Goal: Task Accomplishment & Management: Use online tool/utility

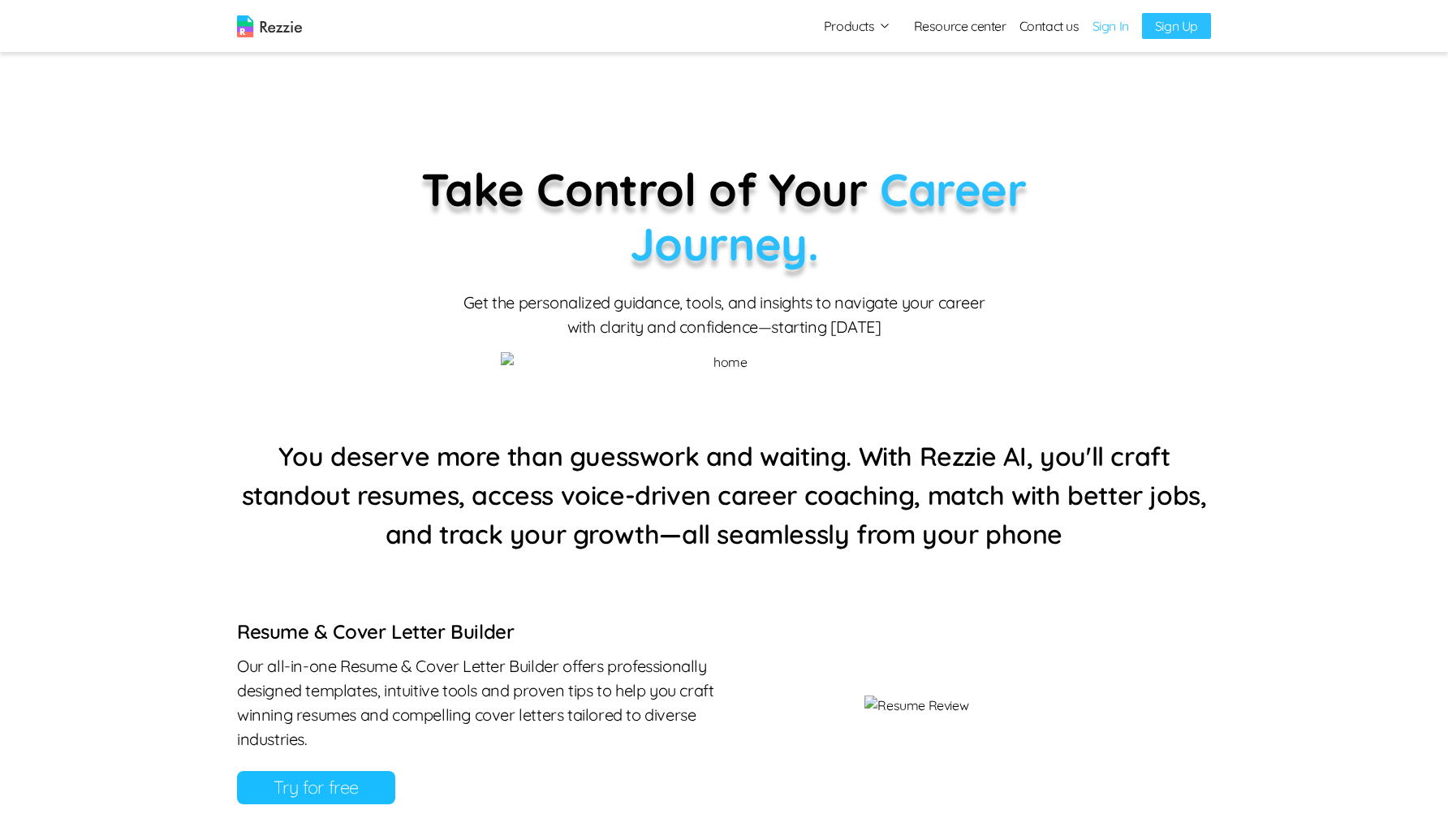
click at [1111, 30] on link "Sign In" at bounding box center [1111, 25] width 37 height 20
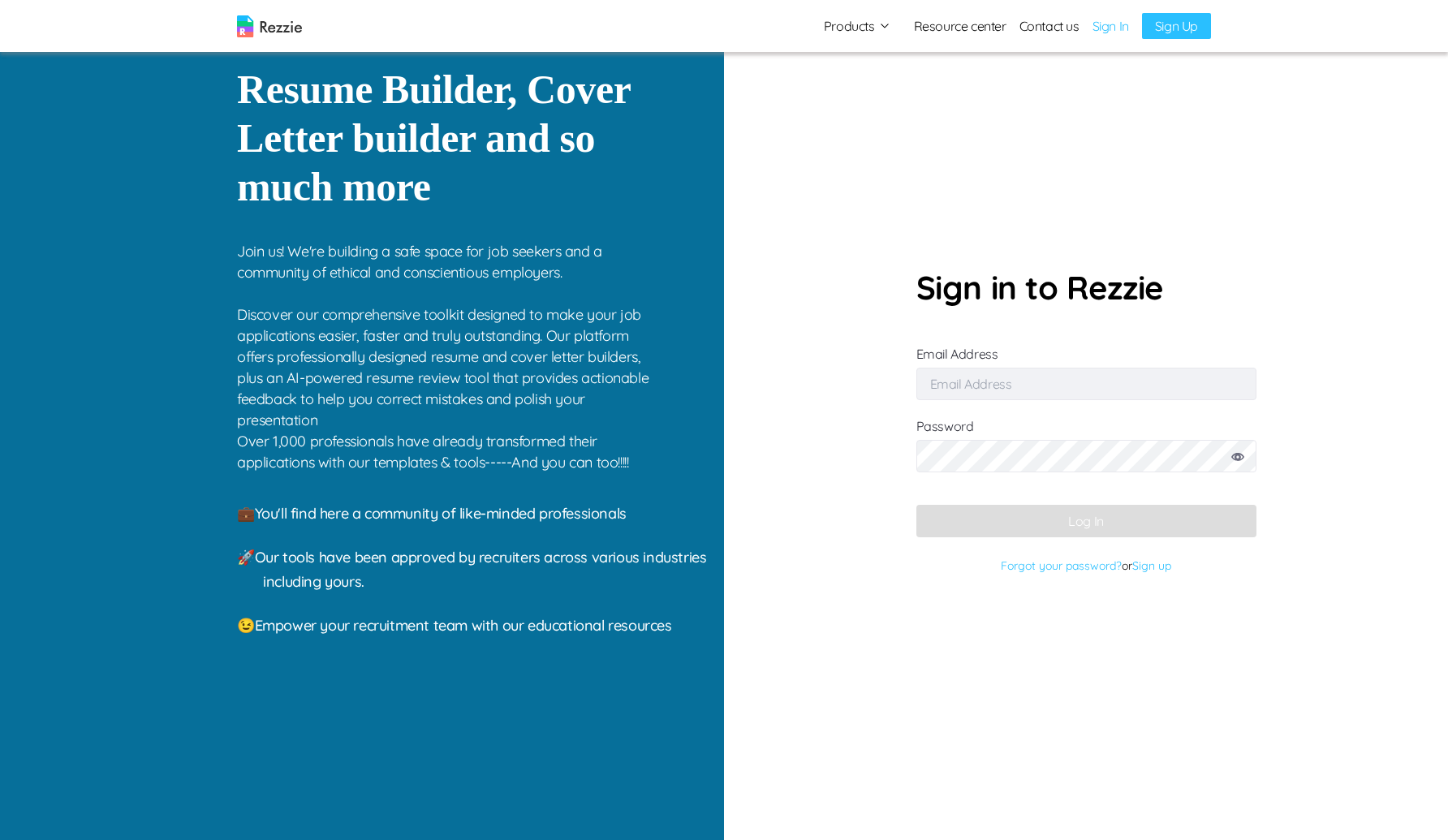
type input "[EMAIL_ADDRESS][DOMAIN_NAME]"
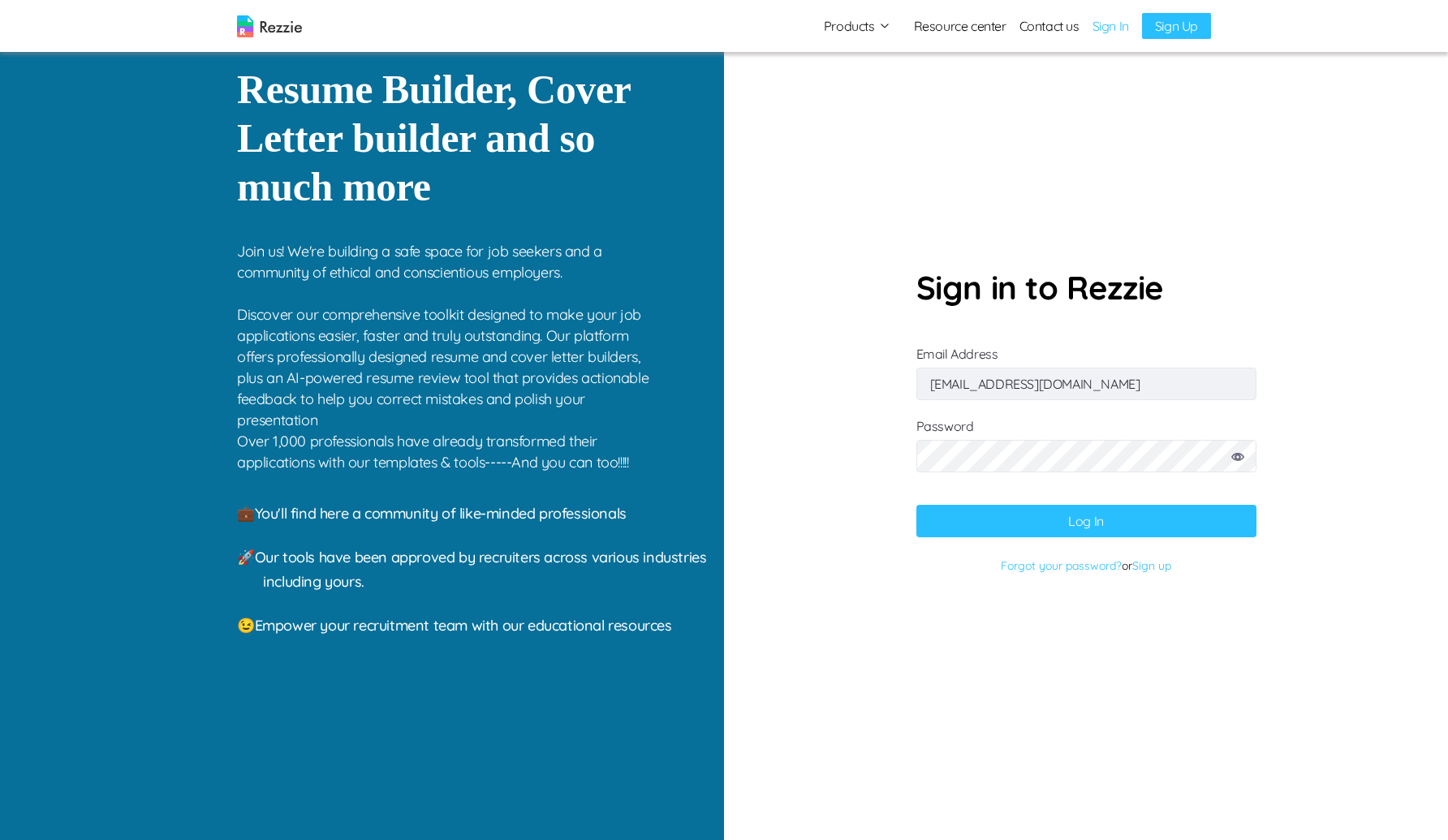
click at [1122, 523] on button "Log In" at bounding box center [1086, 521] width 340 height 33
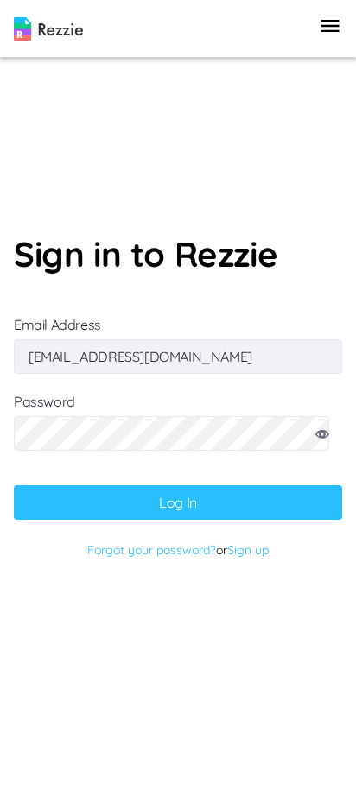
click at [197, 498] on button "Log In" at bounding box center [178, 502] width 328 height 35
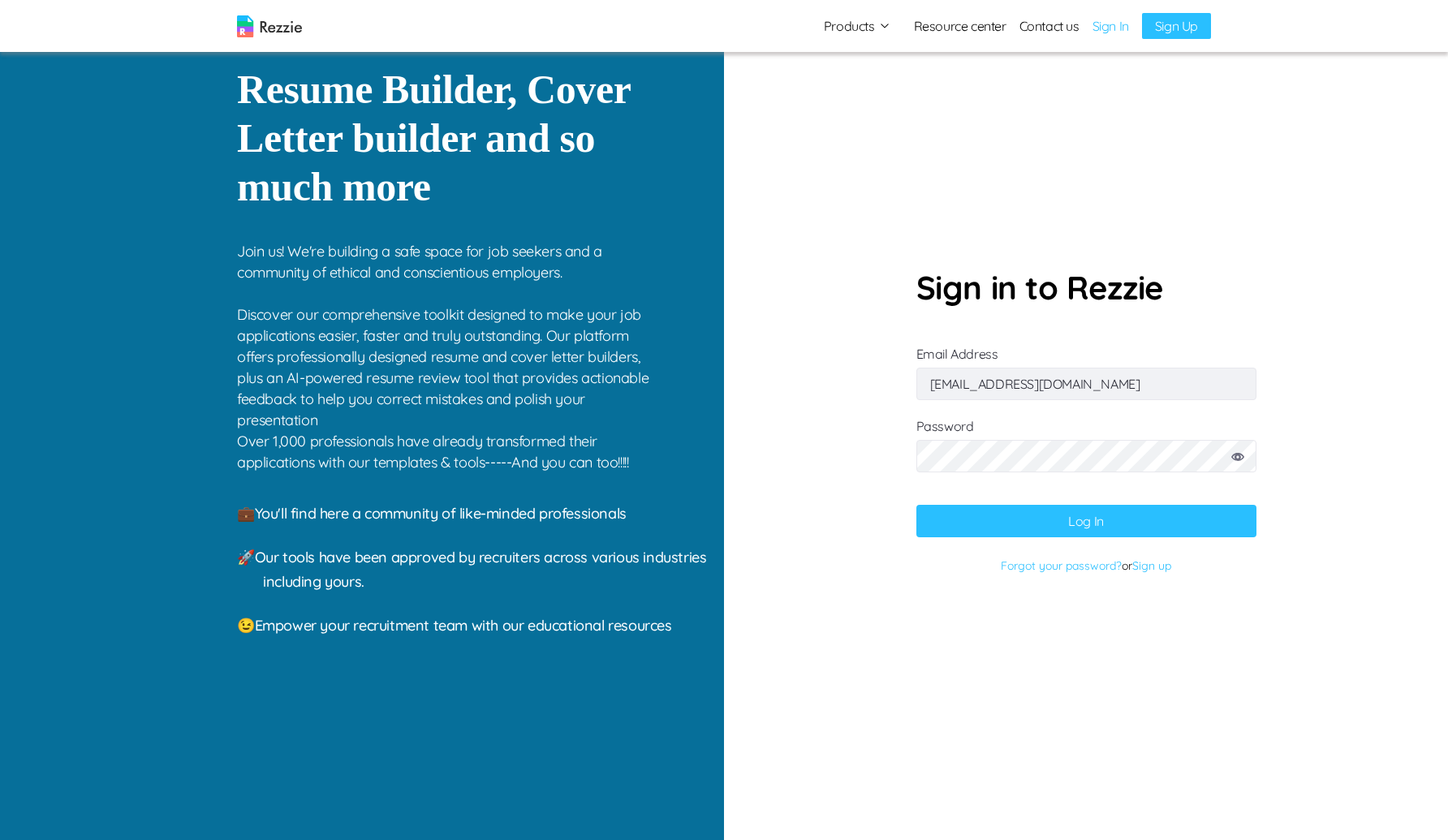
click at [1238, 455] on icon at bounding box center [1238, 457] width 13 height 8
click at [916, 505] on button "Log In" at bounding box center [1086, 521] width 340 height 33
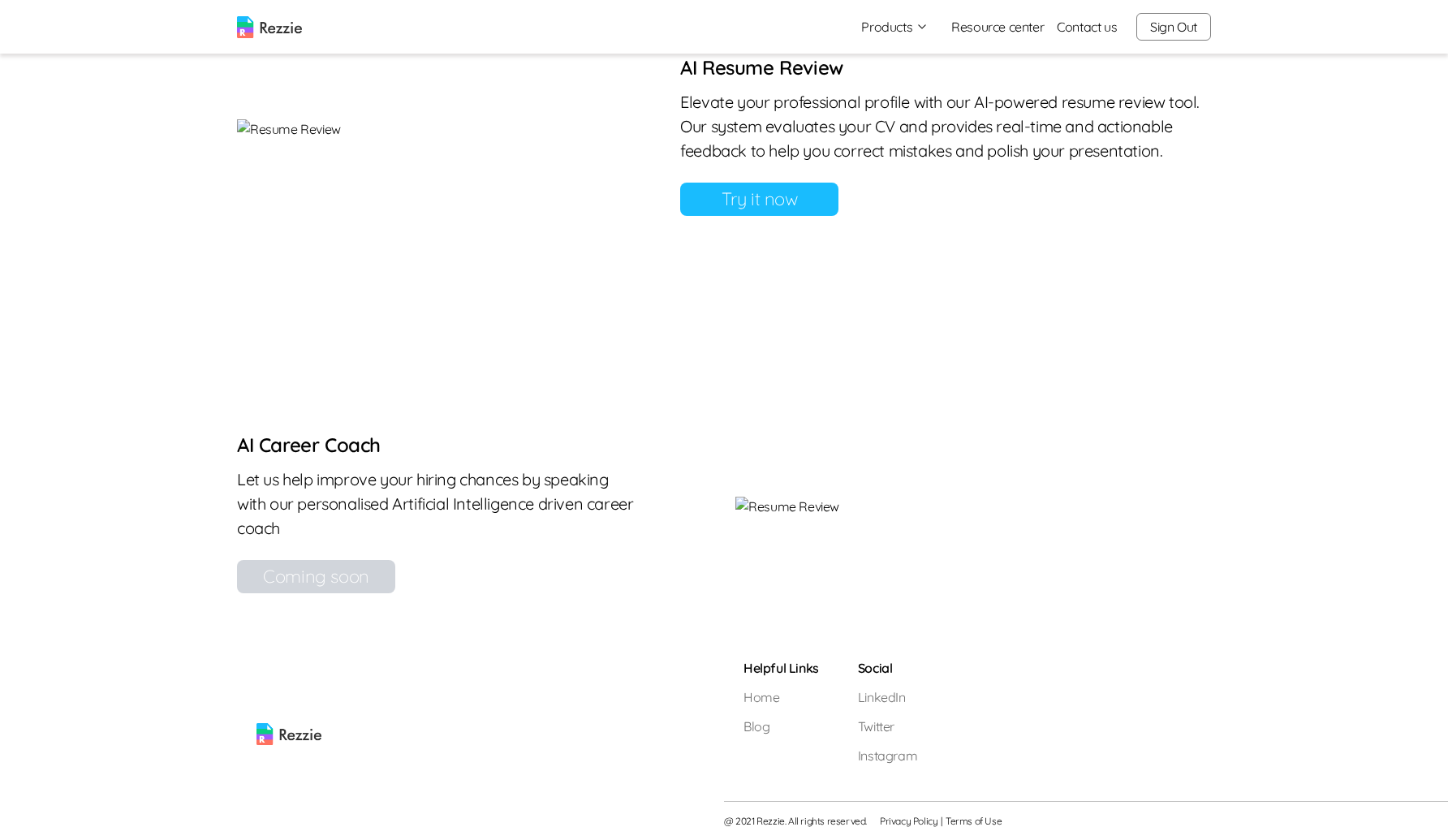
scroll to position [1050, 0]
click at [838, 216] on link "Try it now" at bounding box center [759, 198] width 158 height 33
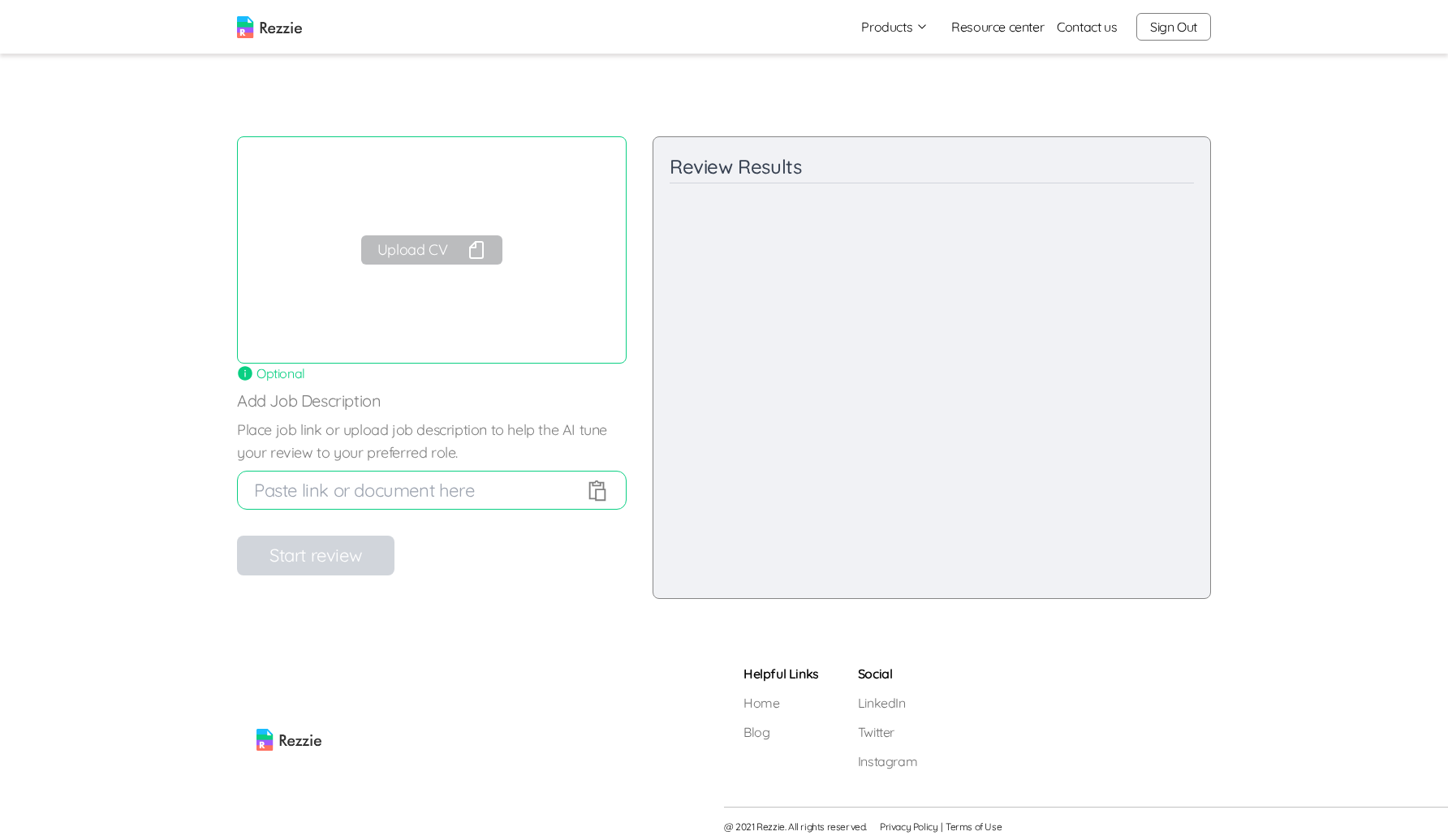
click at [445, 254] on button "Upload CV" at bounding box center [431, 250] width 141 height 29
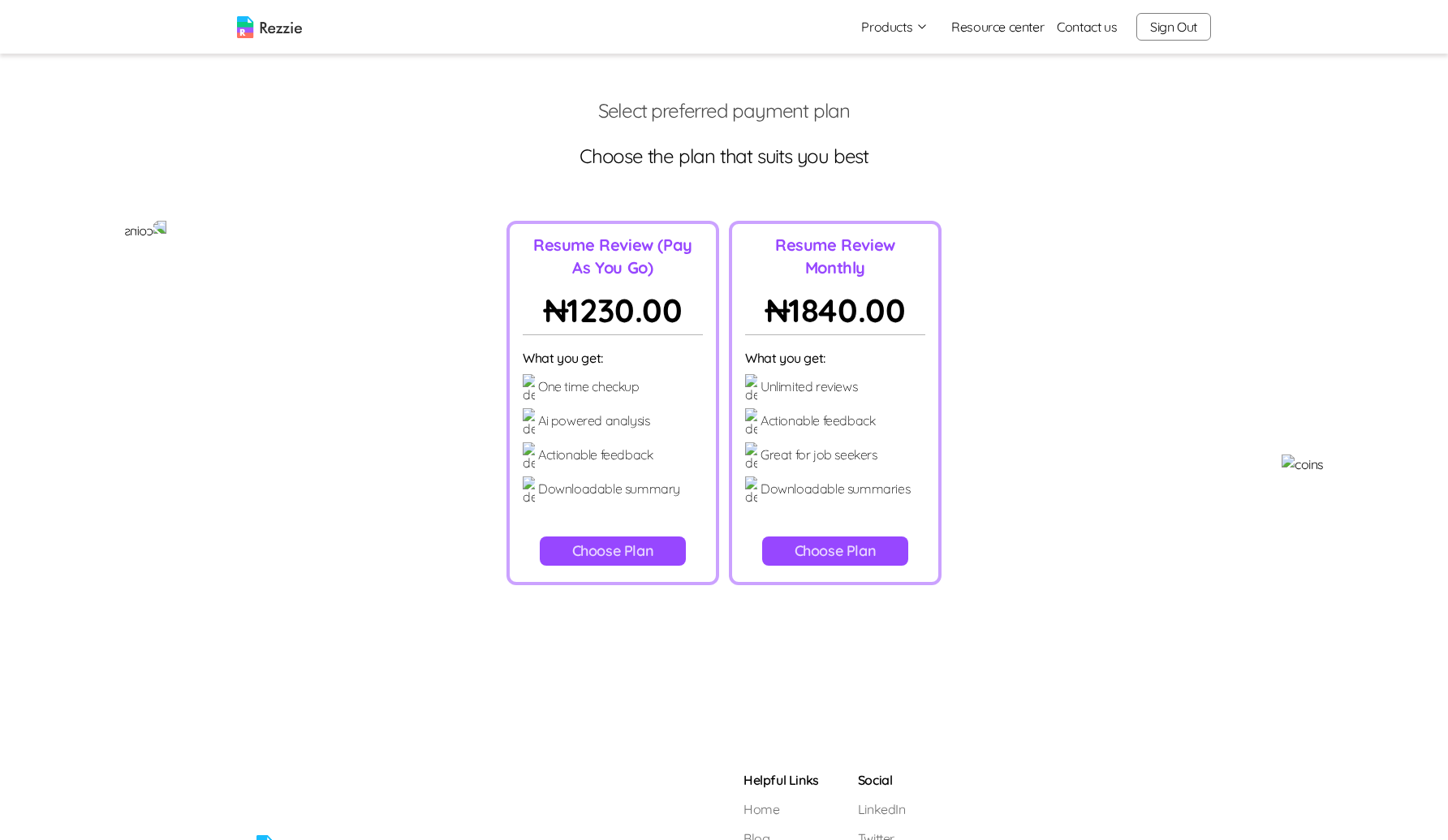
click at [892, 23] on button "Products" at bounding box center [895, 26] width 68 height 20
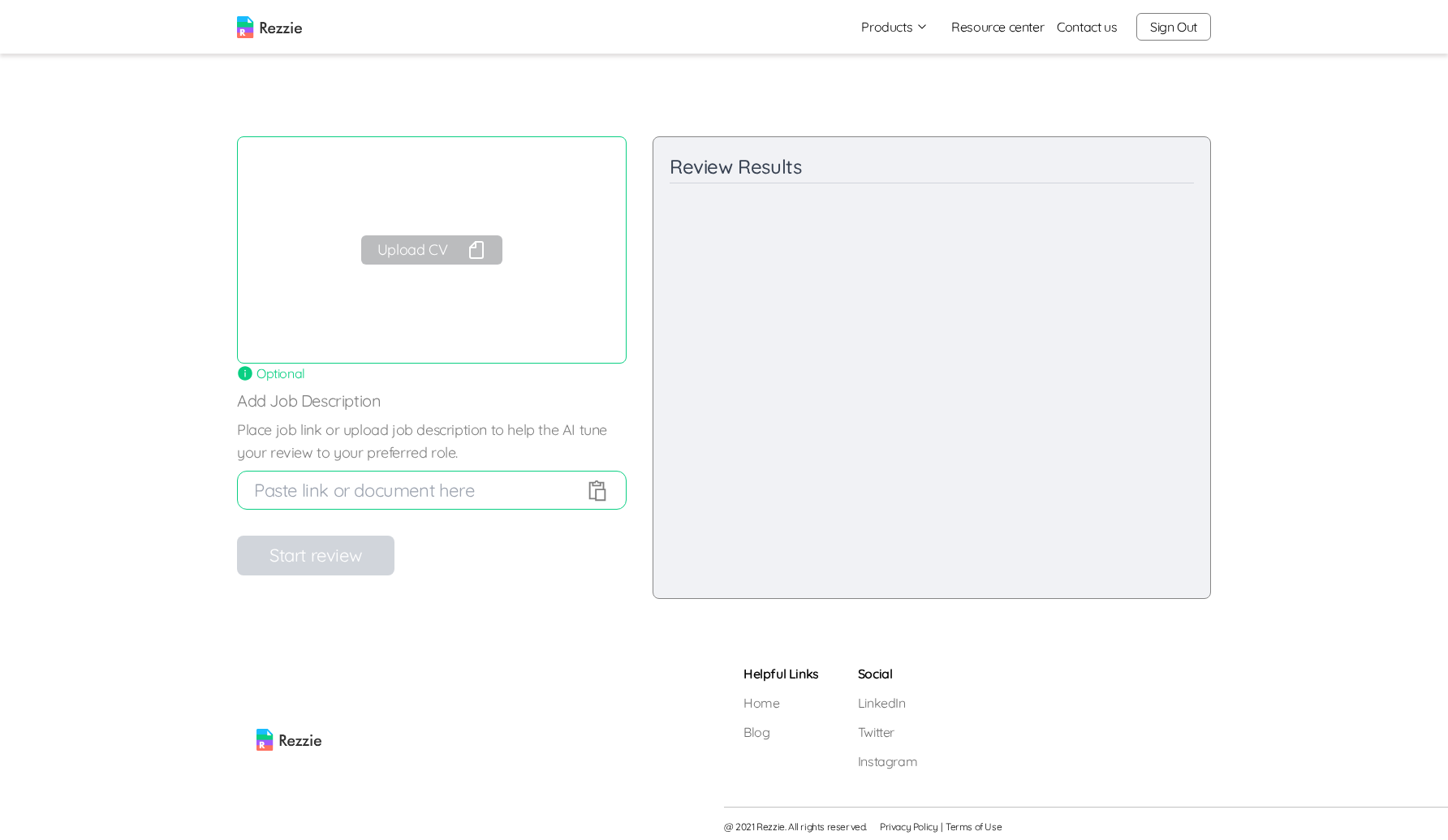
click at [994, 8] on nav "Products Resume & Cover Letter Builder AI Resume Review Resource center Contact…" at bounding box center [724, 26] width 1448 height 54
click at [1189, 34] on button "Sign Out" at bounding box center [1173, 26] width 74 height 27
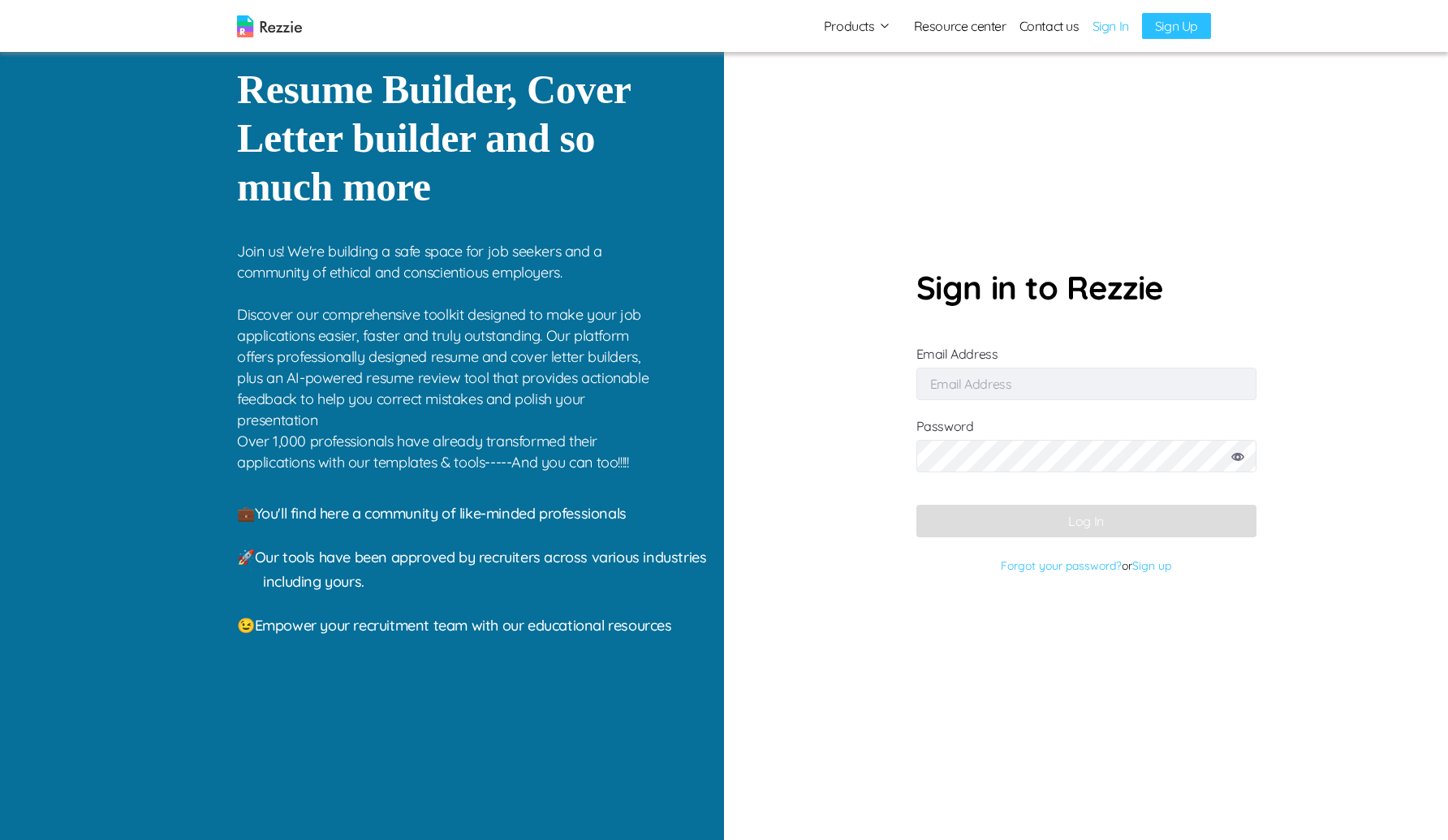
type input "[EMAIL_ADDRESS][DOMAIN_NAME]"
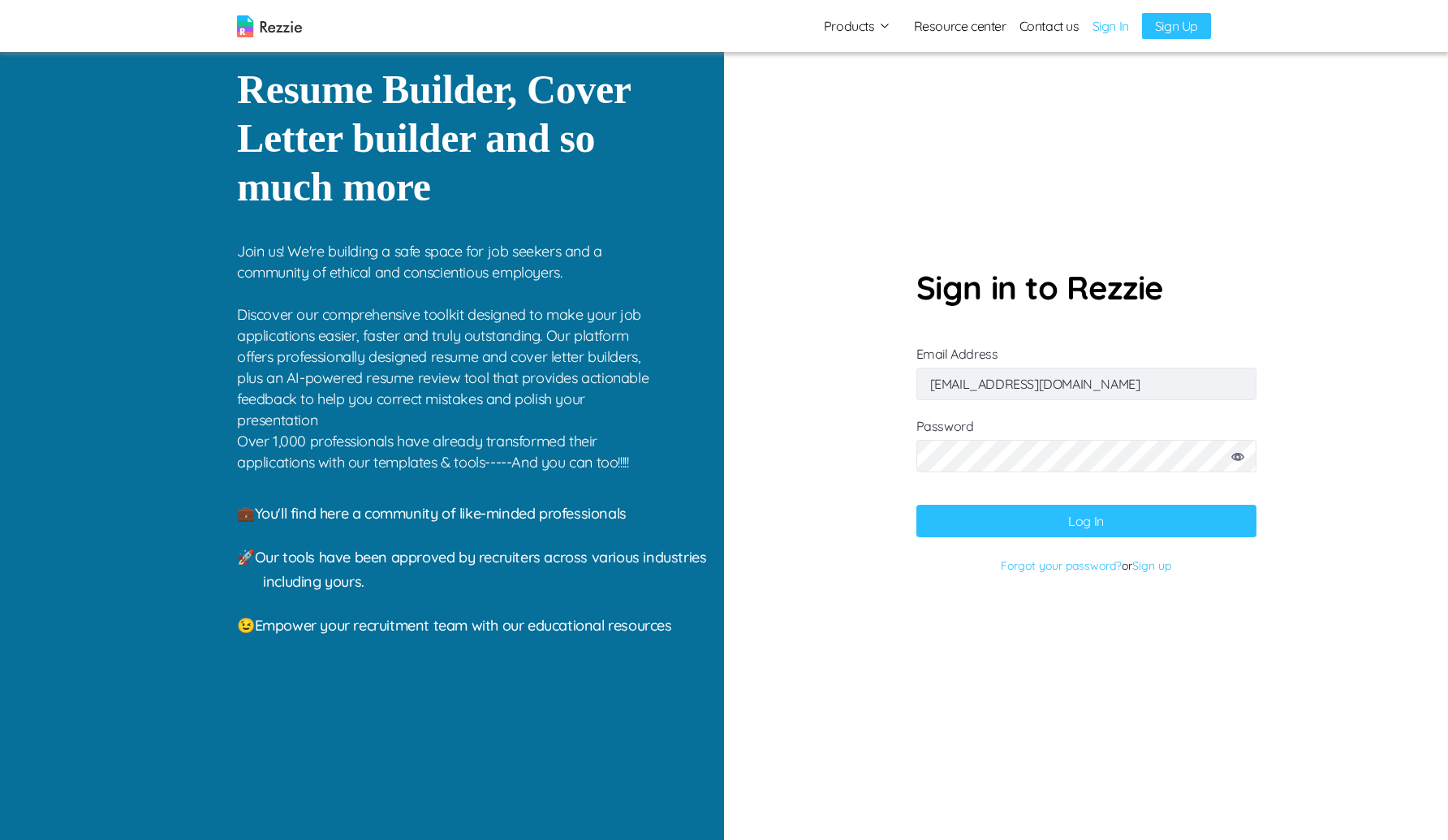
click at [1091, 378] on input "[EMAIL_ADDRESS][DOMAIN_NAME]" at bounding box center [1086, 383] width 340 height 33
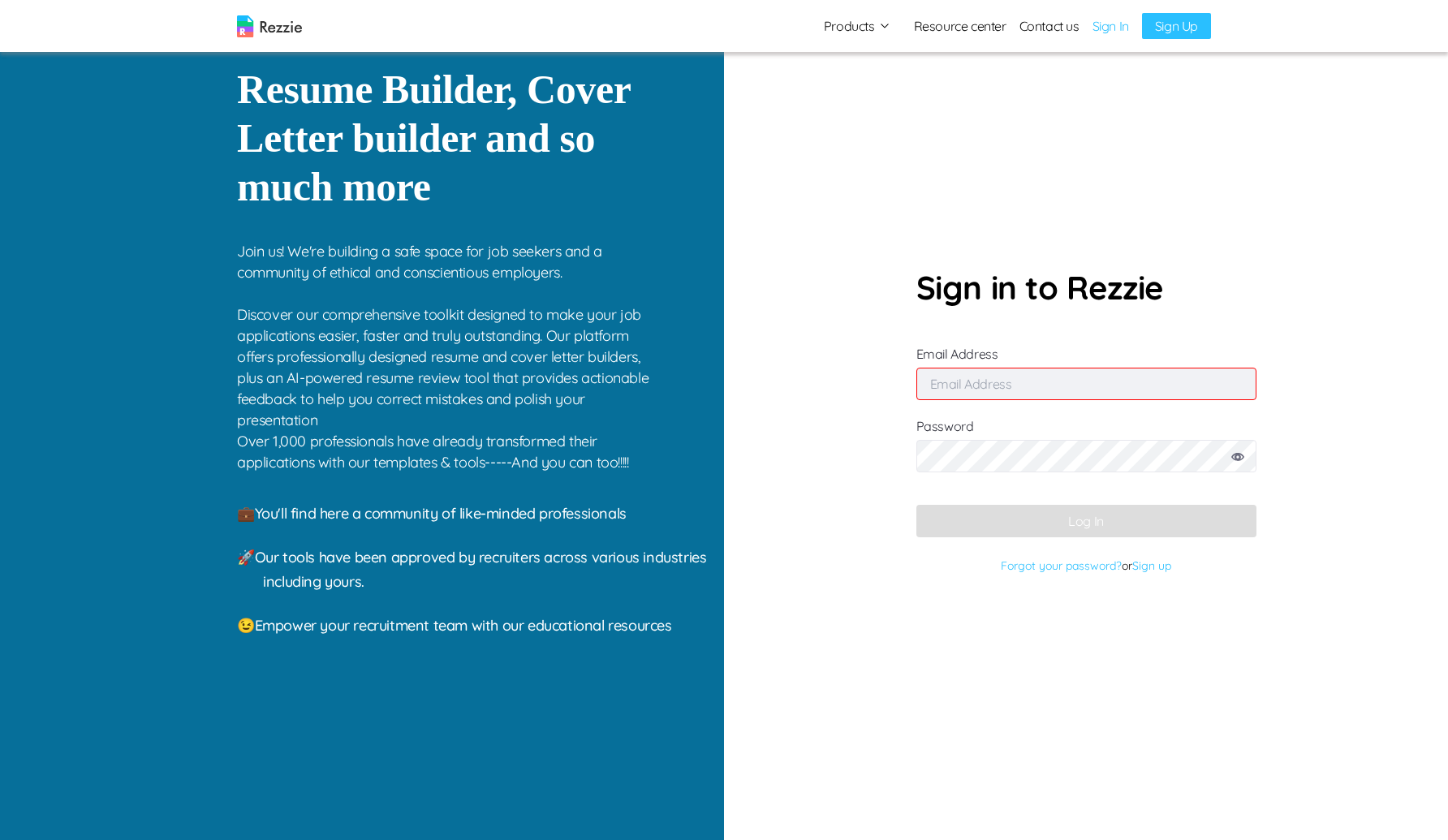
click at [1082, 379] on input "Email Address" at bounding box center [1086, 383] width 340 height 33
type input "a"
type input "z"
paste input "[EMAIL_ADDRESS][DOMAIN_NAME]"
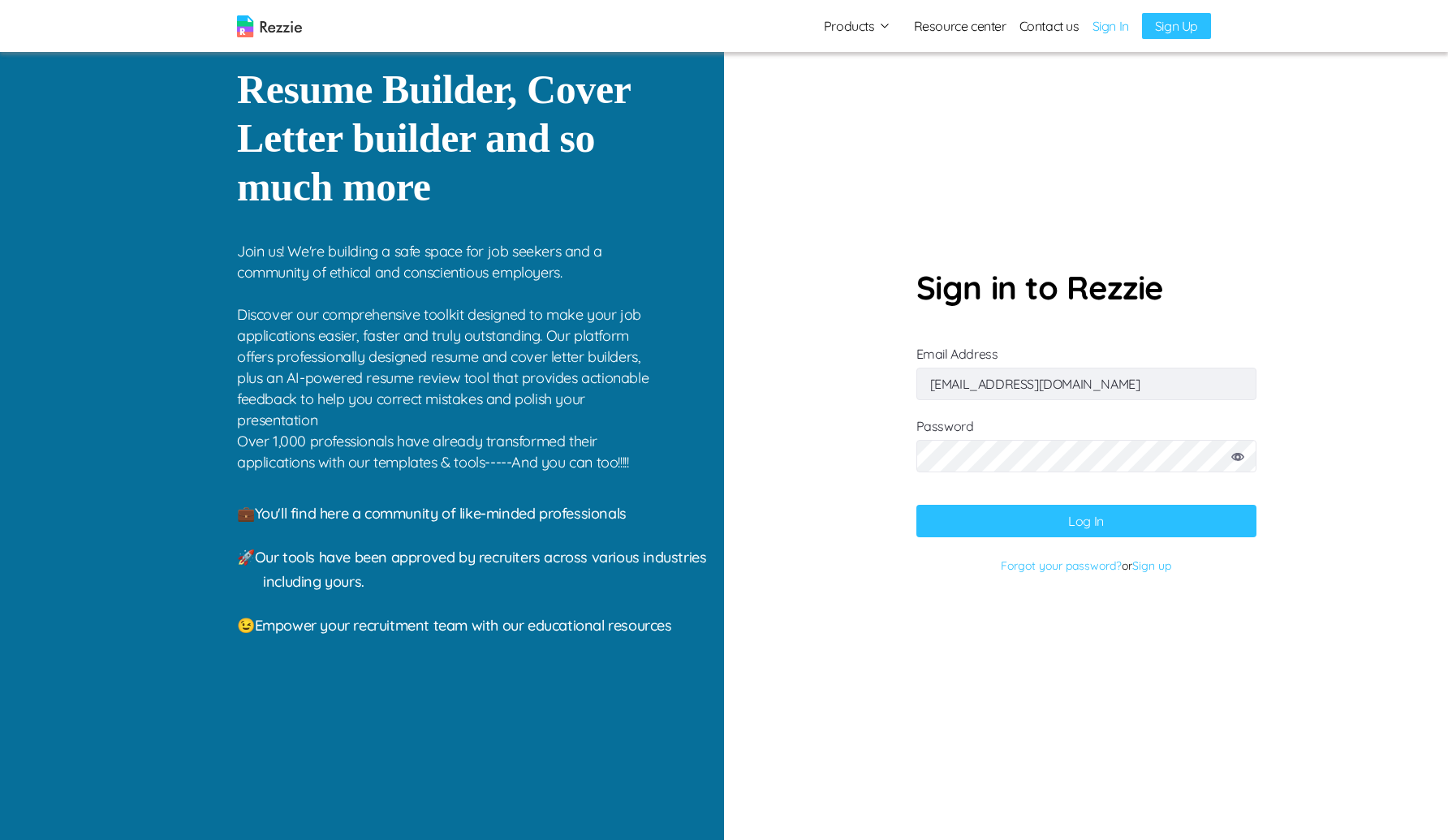
type input "[EMAIL_ADDRESS][DOMAIN_NAME]"
click at [1237, 458] on icon at bounding box center [1238, 457] width 13 height 8
click at [1090, 512] on button "Log In" at bounding box center [1086, 521] width 340 height 33
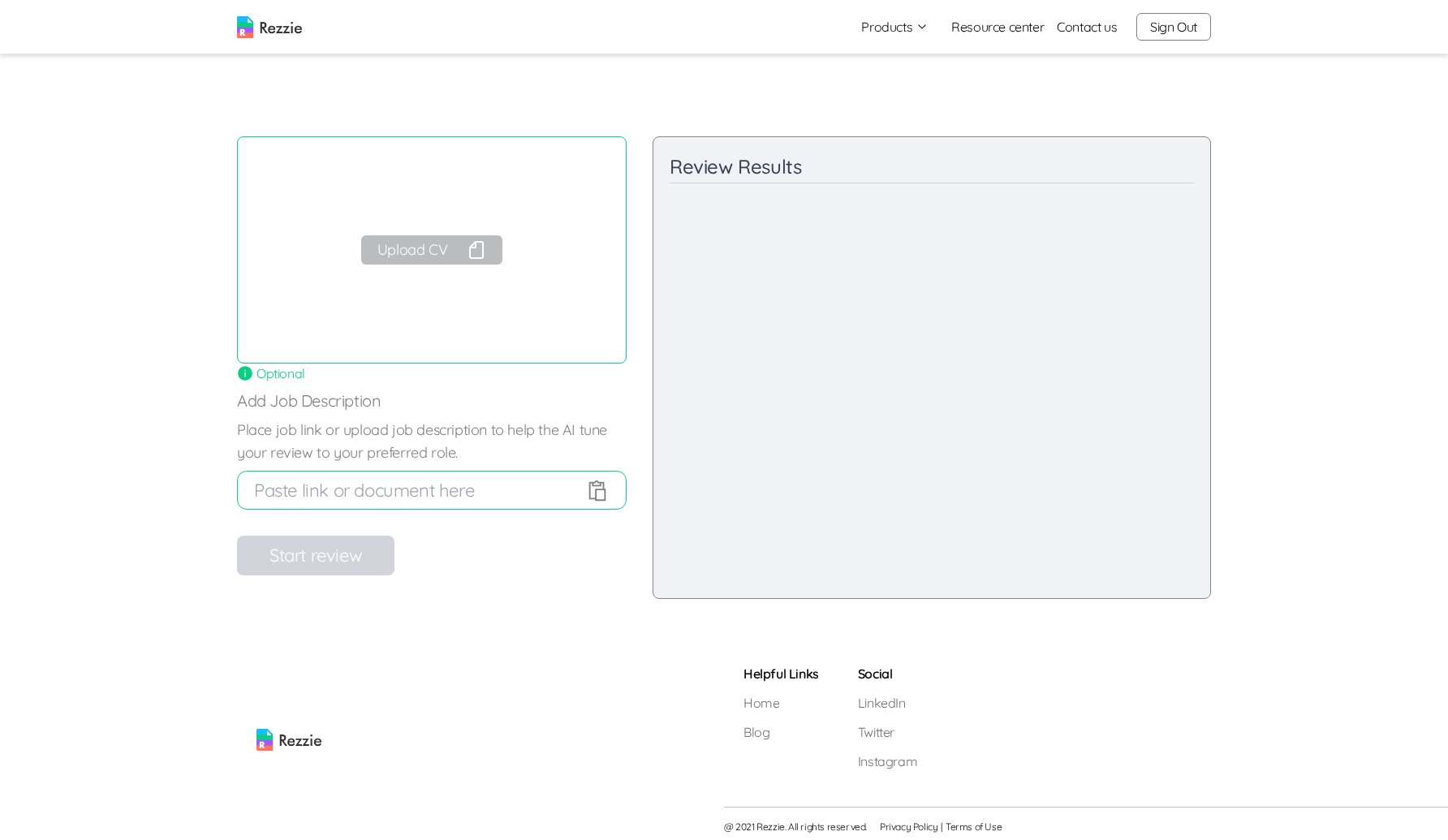
click at [399, 254] on button "Upload CV" at bounding box center [431, 250] width 141 height 29
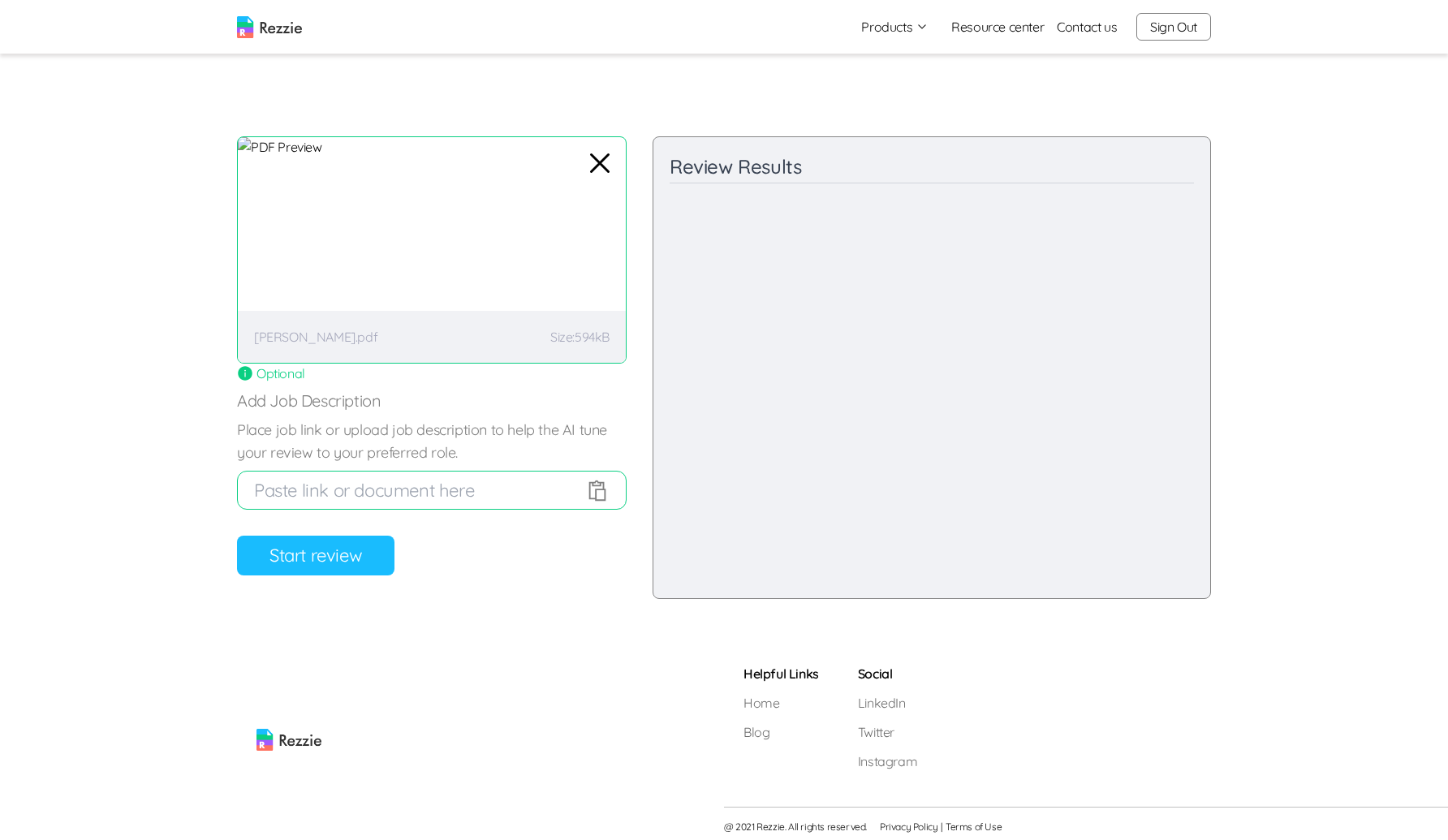
click at [331, 560] on button "Start review" at bounding box center [316, 555] width 158 height 39
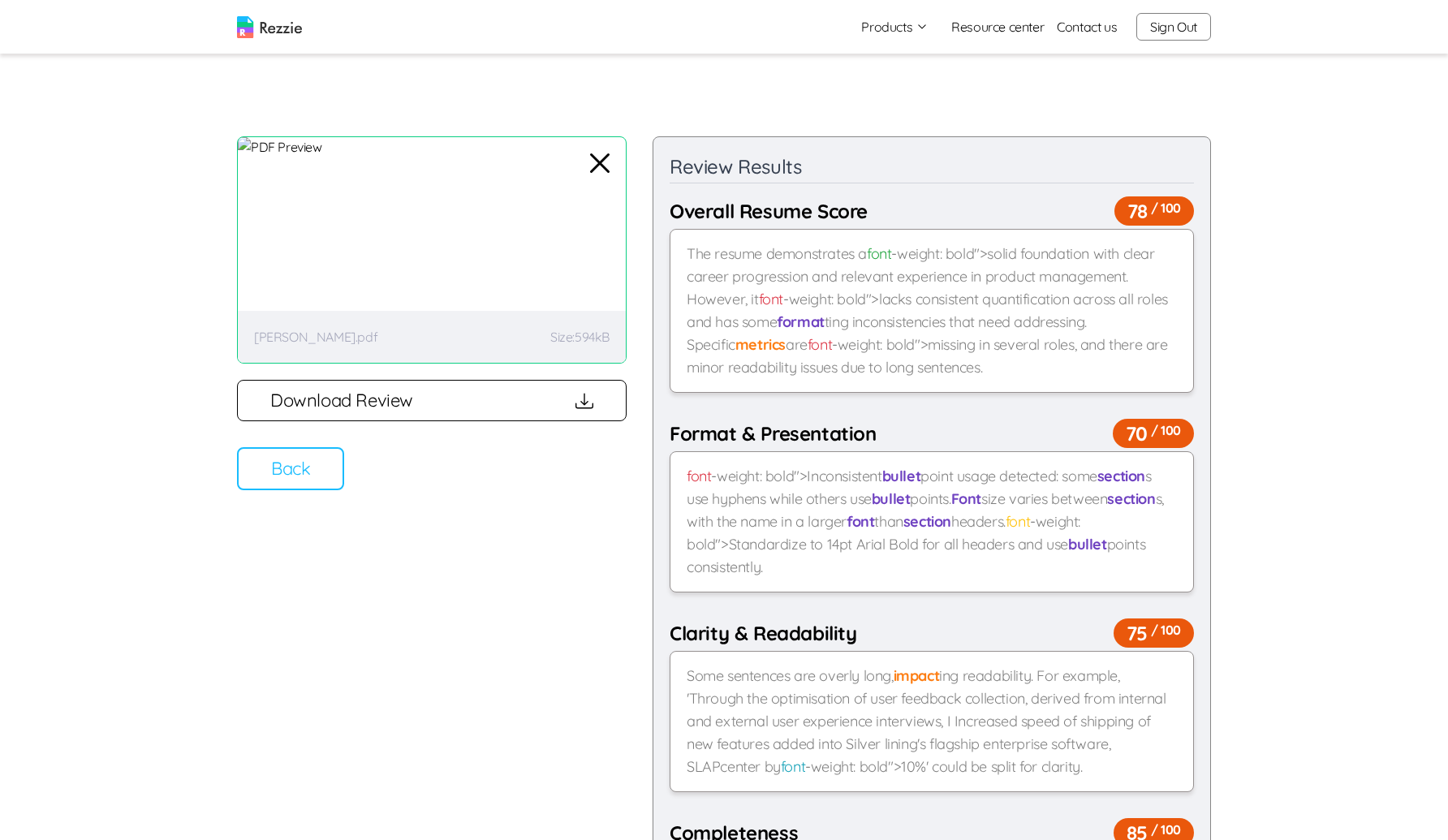
click at [366, 408] on button "Download Review" at bounding box center [431, 400] width 390 height 41
click at [365, 410] on button "Download Review" at bounding box center [431, 400] width 390 height 41
click at [587, 401] on icon "button" at bounding box center [584, 398] width 8 height 12
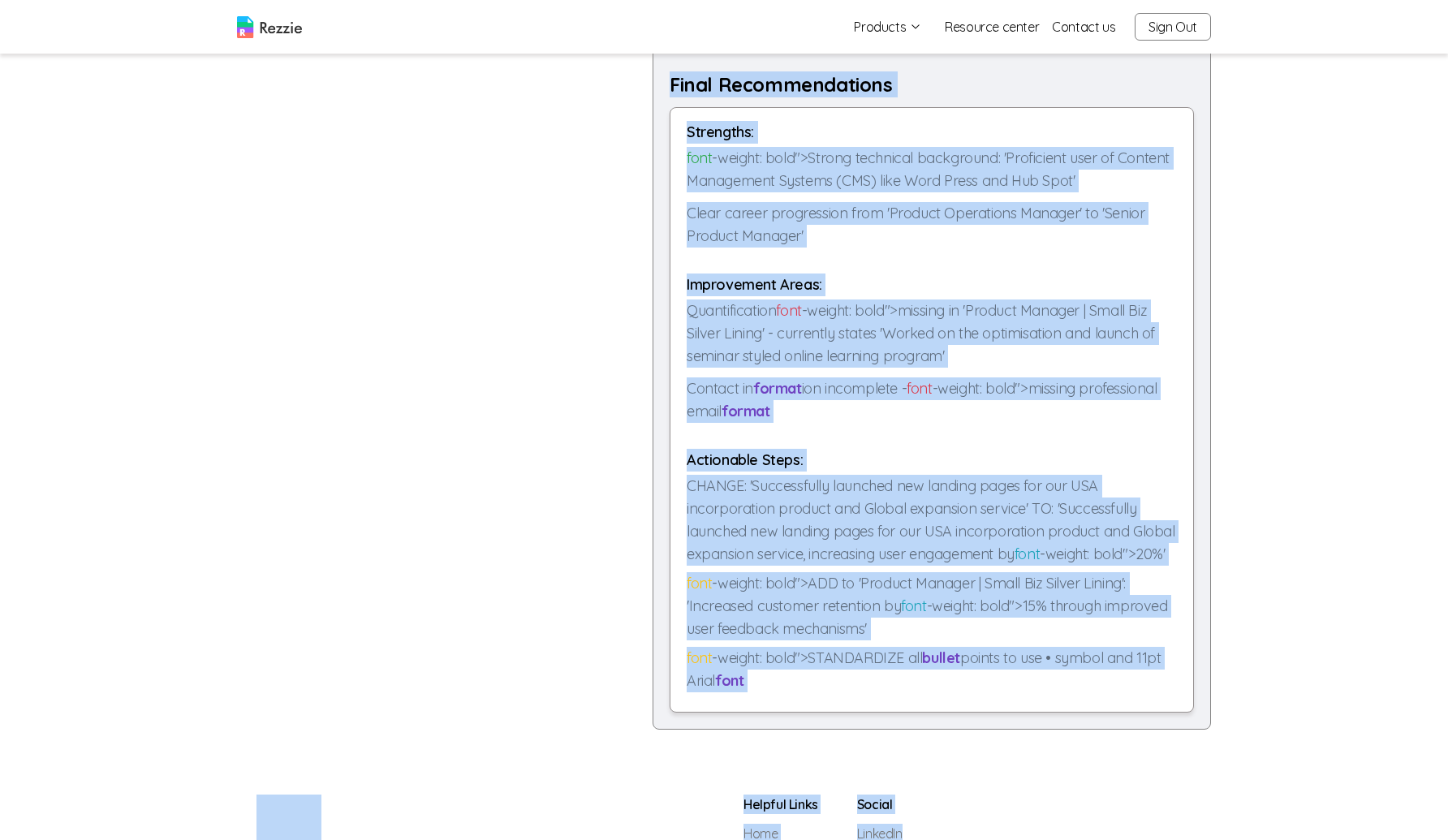
scroll to position [1240, 0]
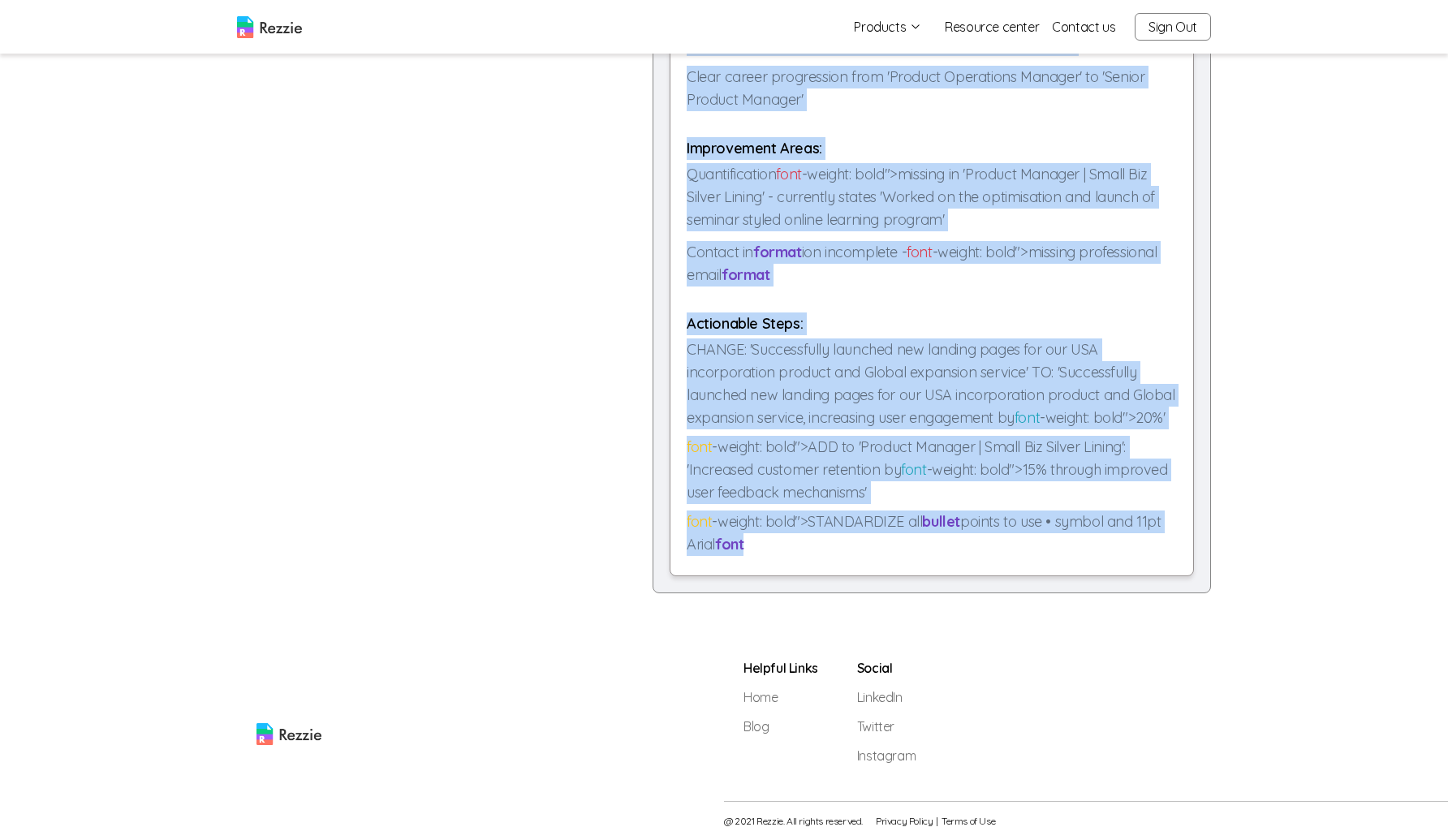
drag, startPoint x: 660, startPoint y: 171, endPoint x: 771, endPoint y: 540, distance: 385.3
copy div "Review Results Overall Resume Score 78 / 100 The resume demonstrates a font -we…"
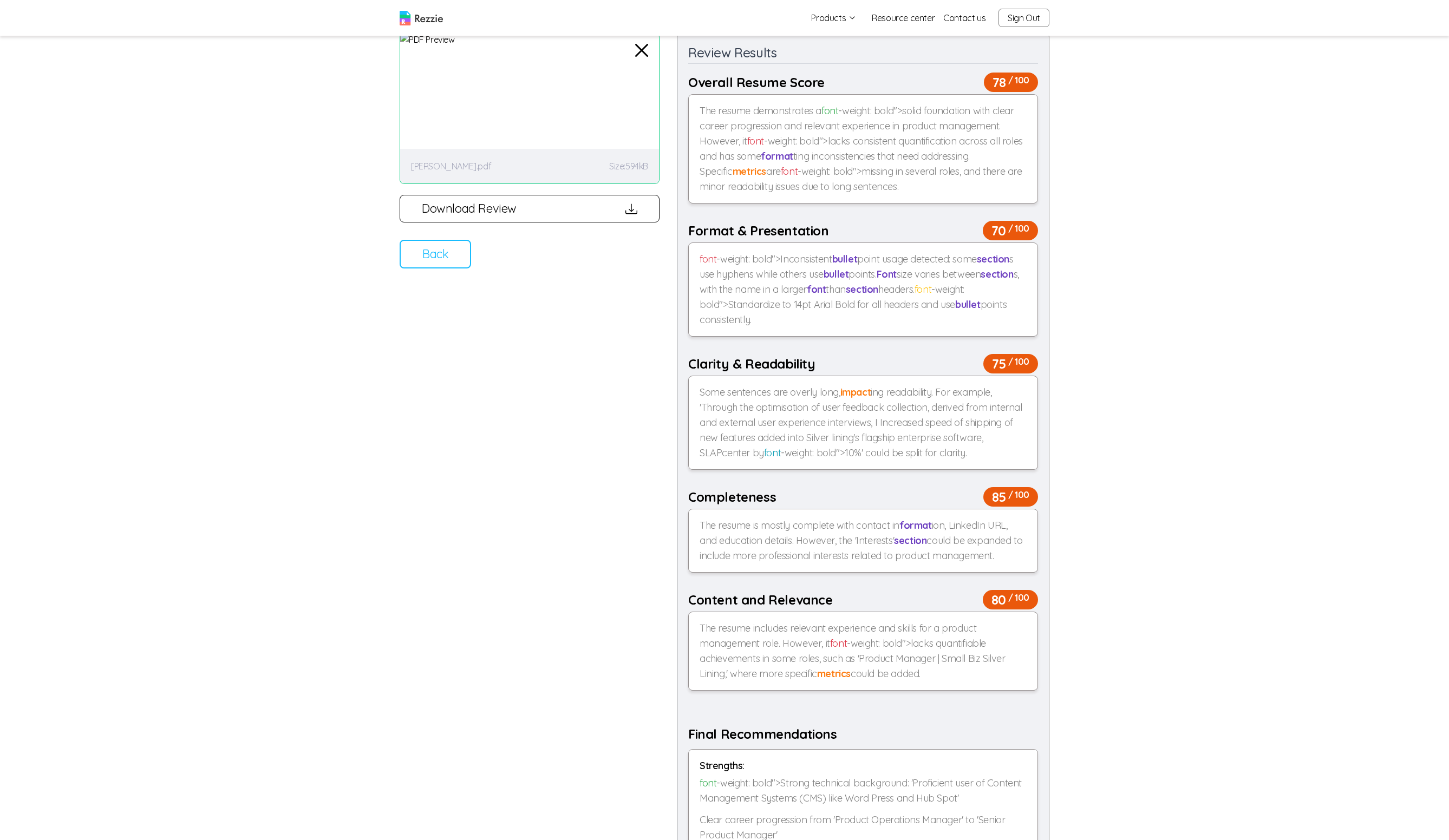
scroll to position [0, 0]
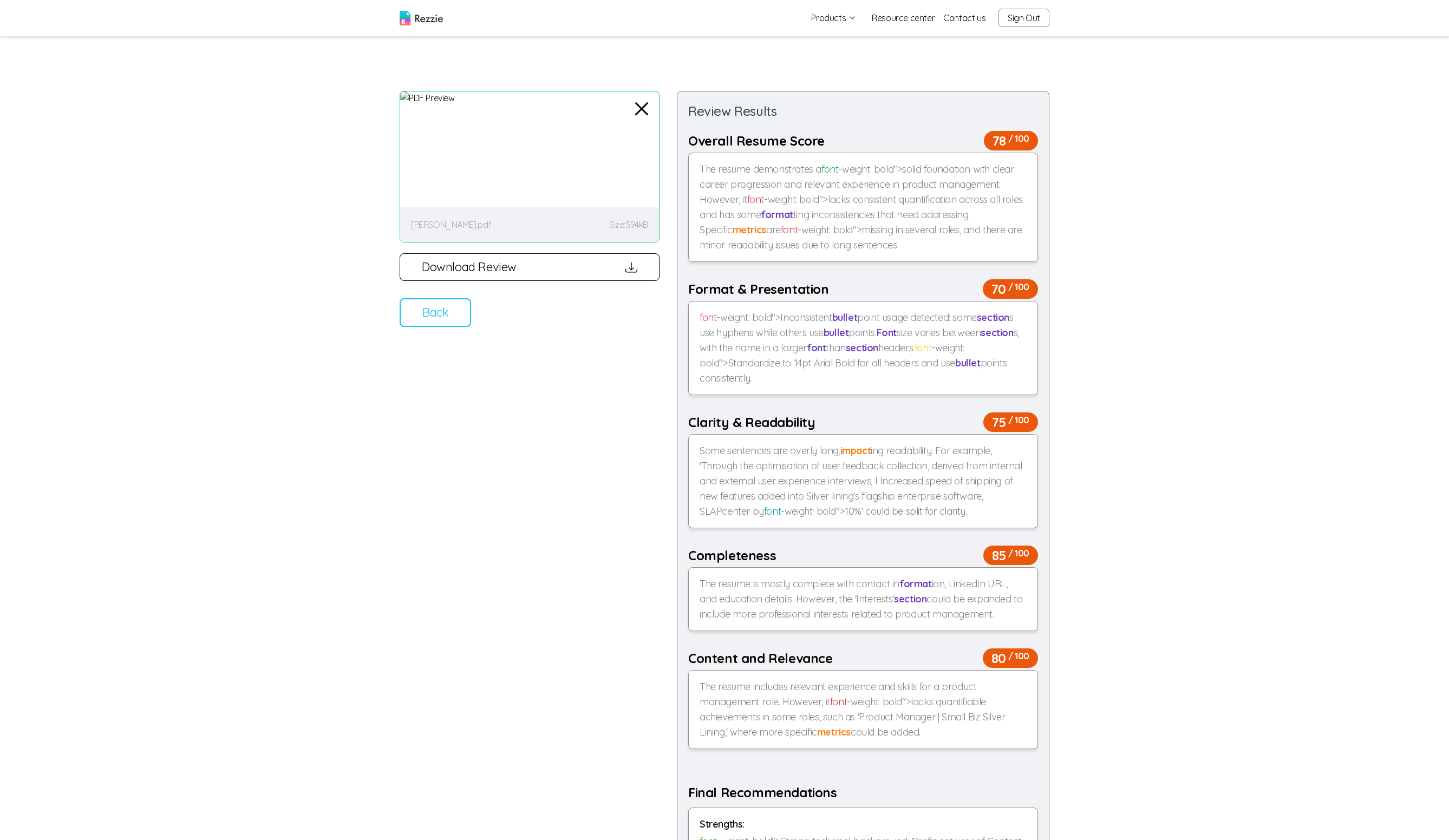
click at [638, 274] on button "Download Review" at bounding box center [529, 267] width 260 height 28
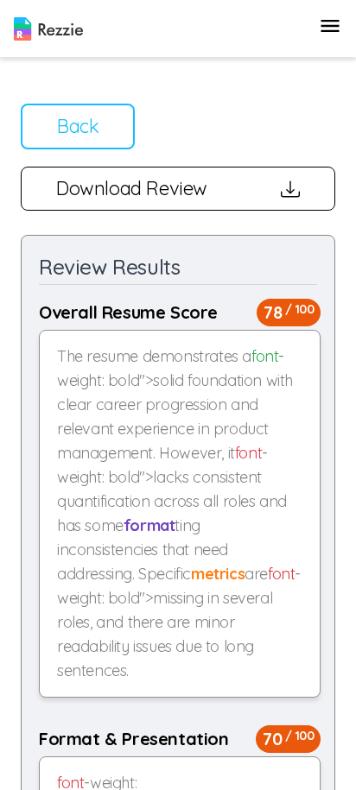
click at [276, 193] on button "Download Review" at bounding box center [178, 189] width 314 height 44
click at [189, 204] on button "Download Review" at bounding box center [178, 189] width 314 height 44
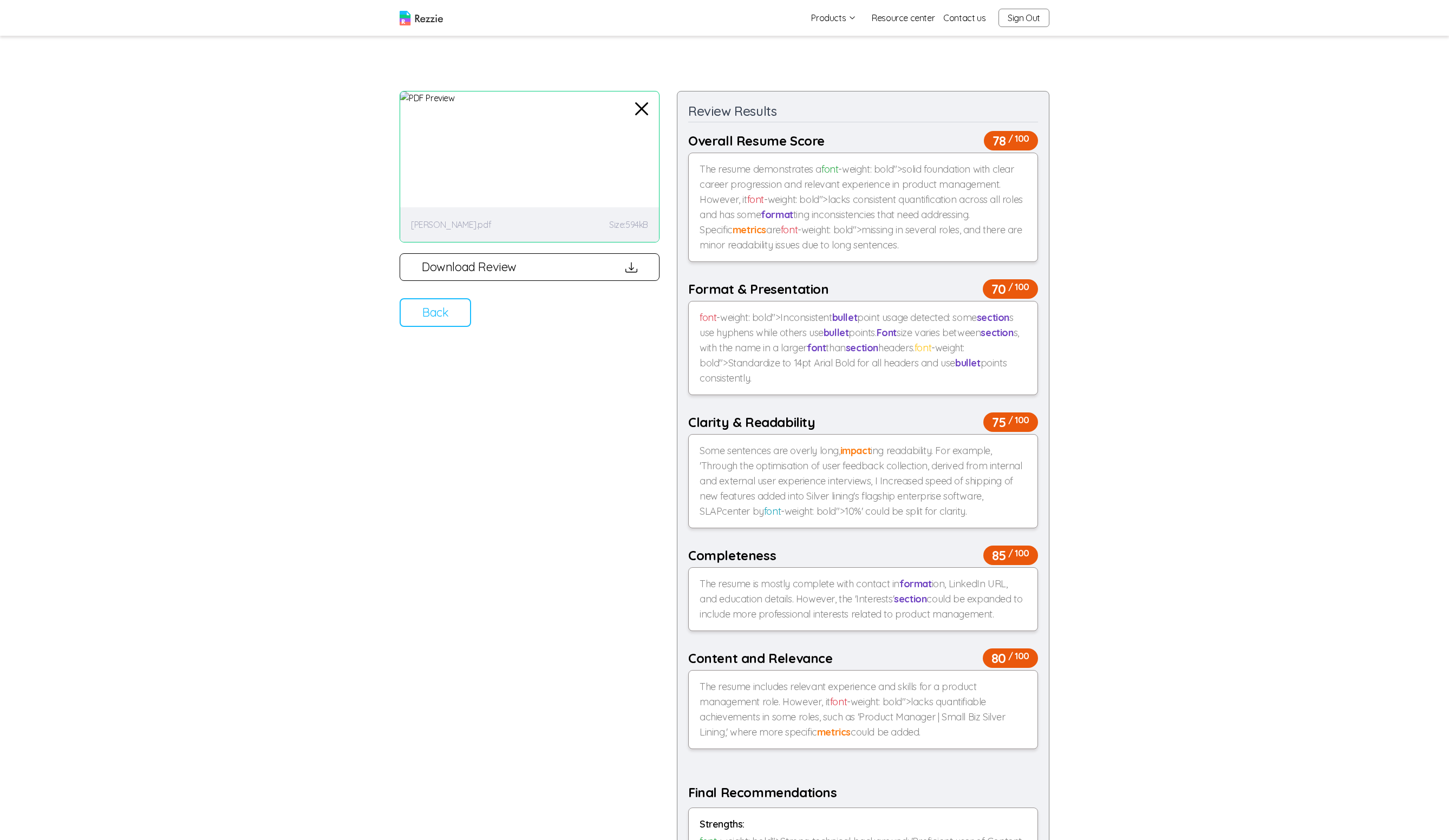
click at [965, 314] on div "Back Download Review Review Results Overall Resume Score 78 / 100 The resume de…" at bounding box center [724, 644] width 1449 height 1158
click at [605, 271] on button "Download Review" at bounding box center [529, 267] width 260 height 28
click at [638, 263] on button "Download Review" at bounding box center [529, 267] width 260 height 28
click at [444, 292] on div "Review your resume AI will review your resume and give you feedback on your res…" at bounding box center [529, 656] width 260 height 1131
click at [439, 313] on button "Back" at bounding box center [435, 313] width 71 height 29
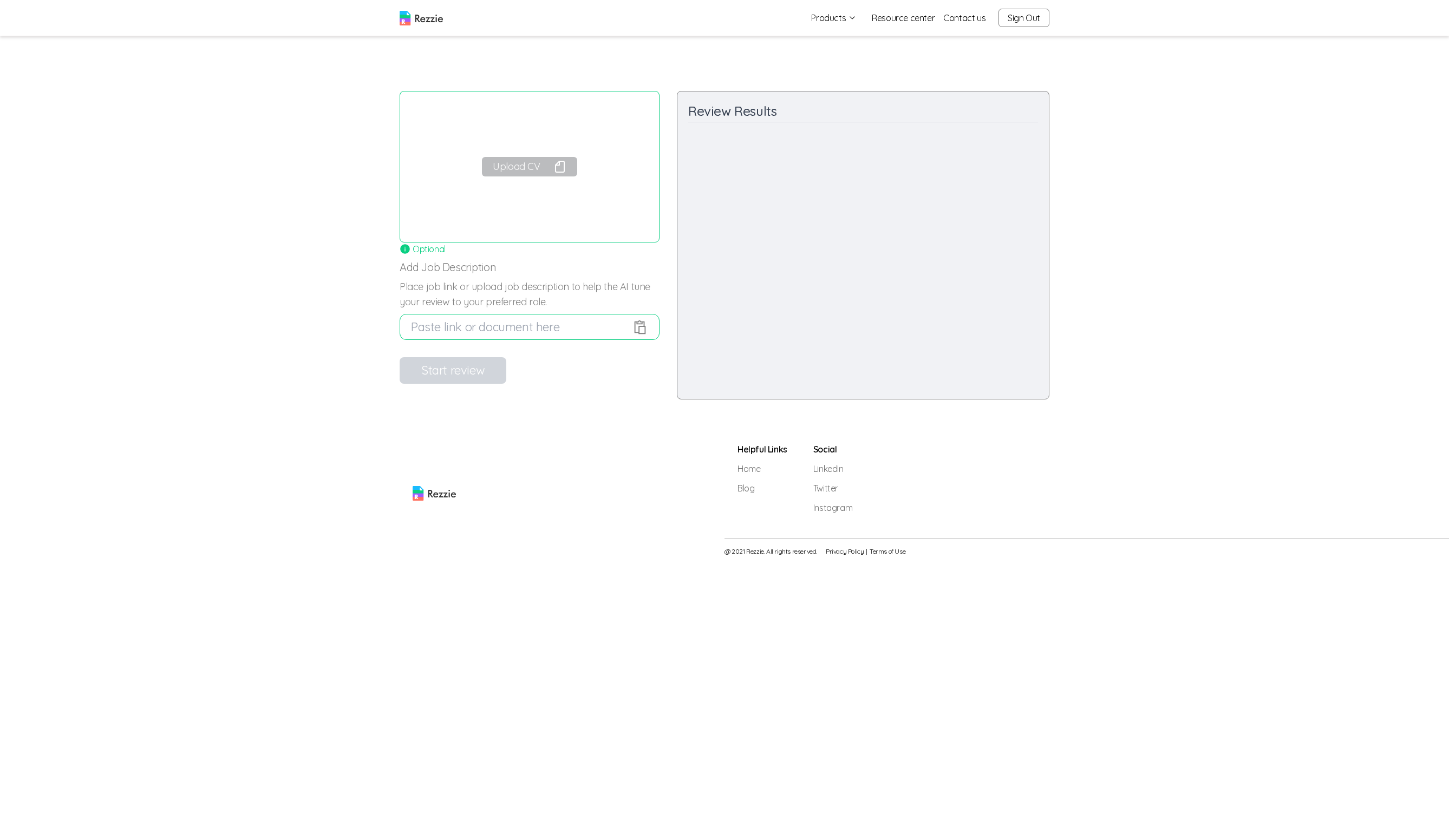
click at [543, 143] on div "Upload CV" at bounding box center [529, 167] width 260 height 152
click at [513, 163] on button "Upload CV" at bounding box center [529, 167] width 95 height 19
click at [431, 366] on button "Start review" at bounding box center [452, 370] width 107 height 26
click at [530, 170] on button "Upload CV" at bounding box center [530, 167] width 94 height 19
click at [463, 368] on button "Start review" at bounding box center [452, 370] width 105 height 26
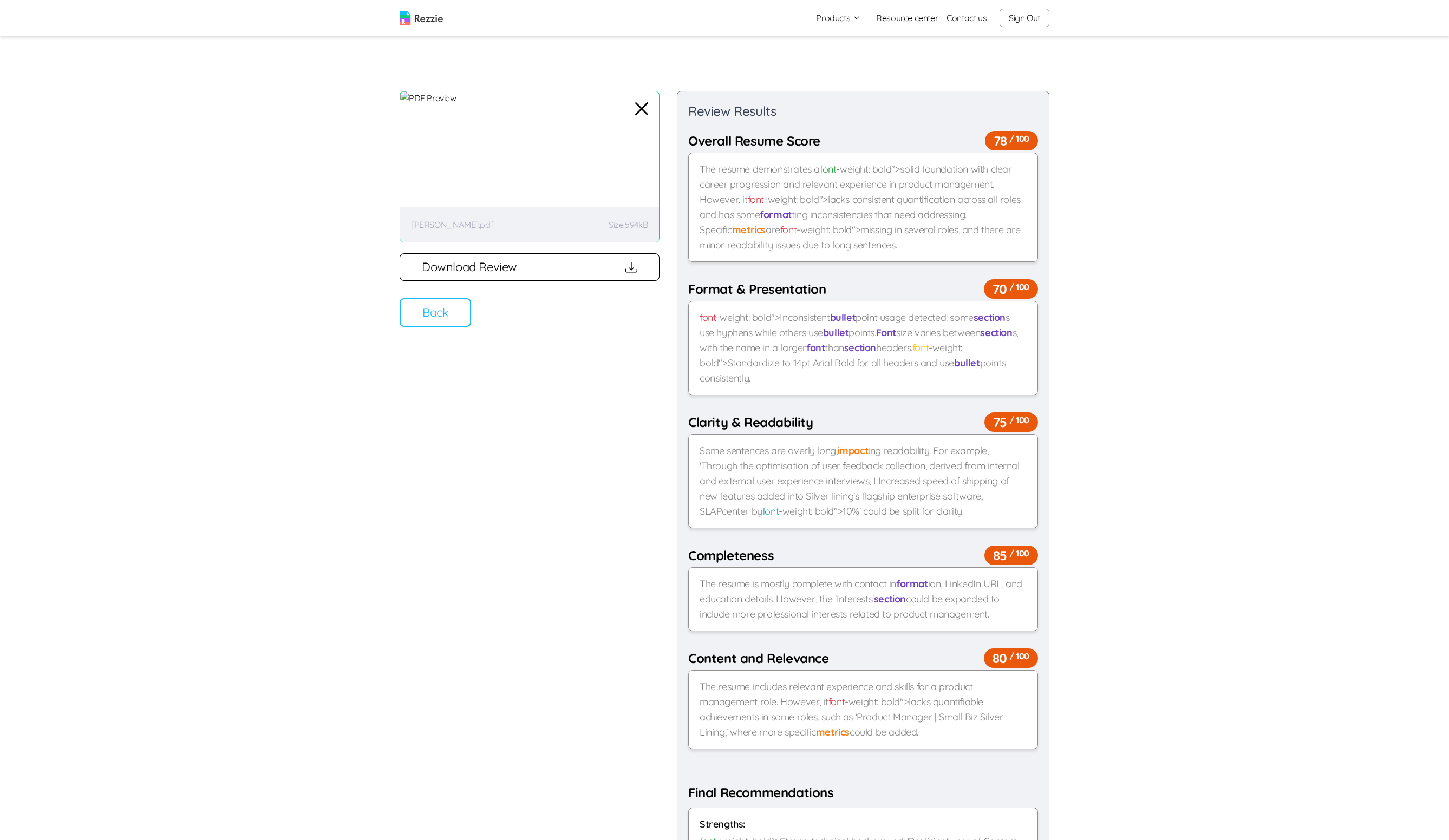
click at [638, 102] on icon "button" at bounding box center [641, 108] width 26 height 26
click at [438, 314] on button "Back" at bounding box center [435, 313] width 71 height 29
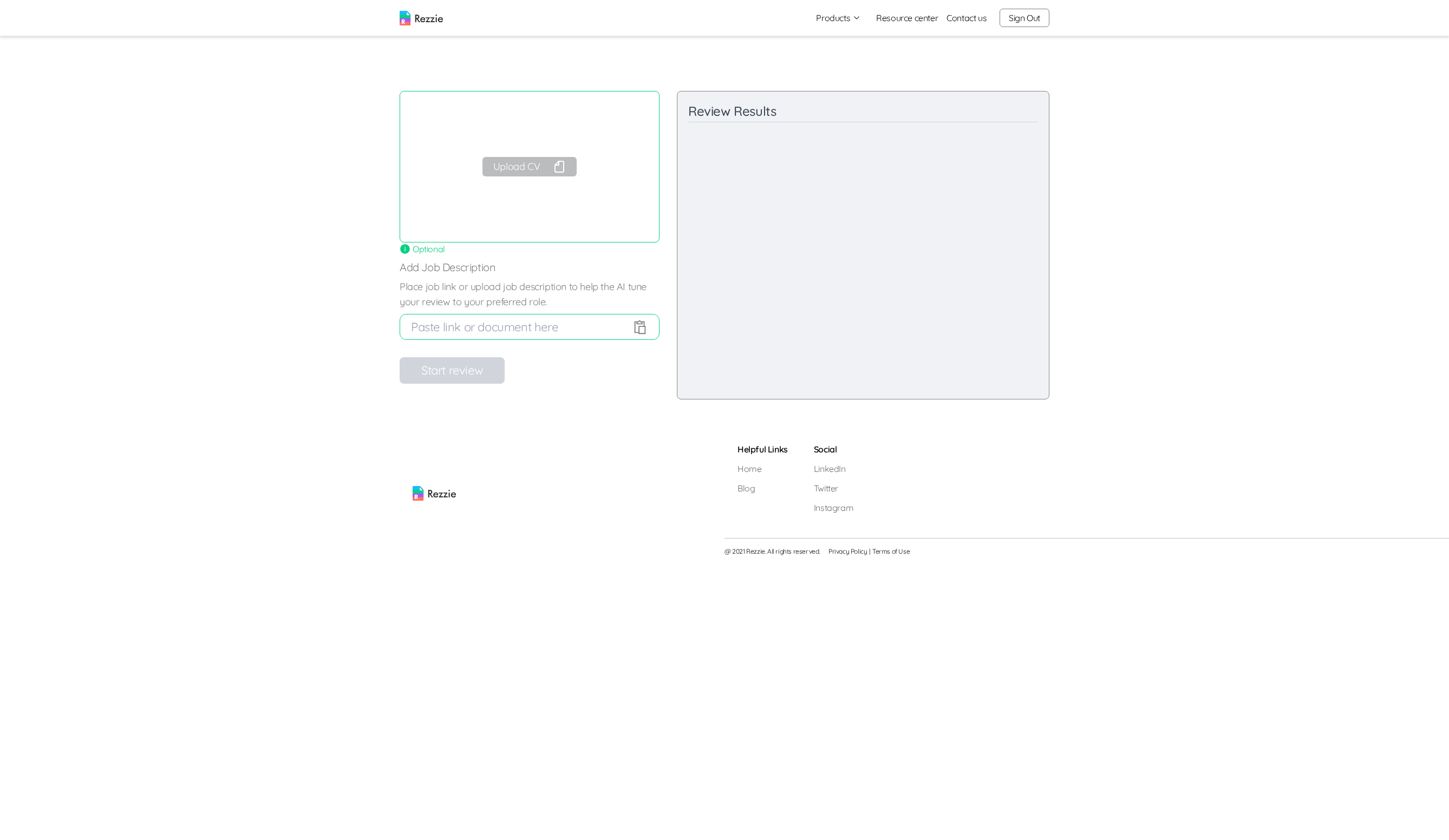
click at [518, 153] on div "Upload CV" at bounding box center [529, 167] width 260 height 152
click at [518, 167] on button "Upload CV" at bounding box center [530, 167] width 94 height 19
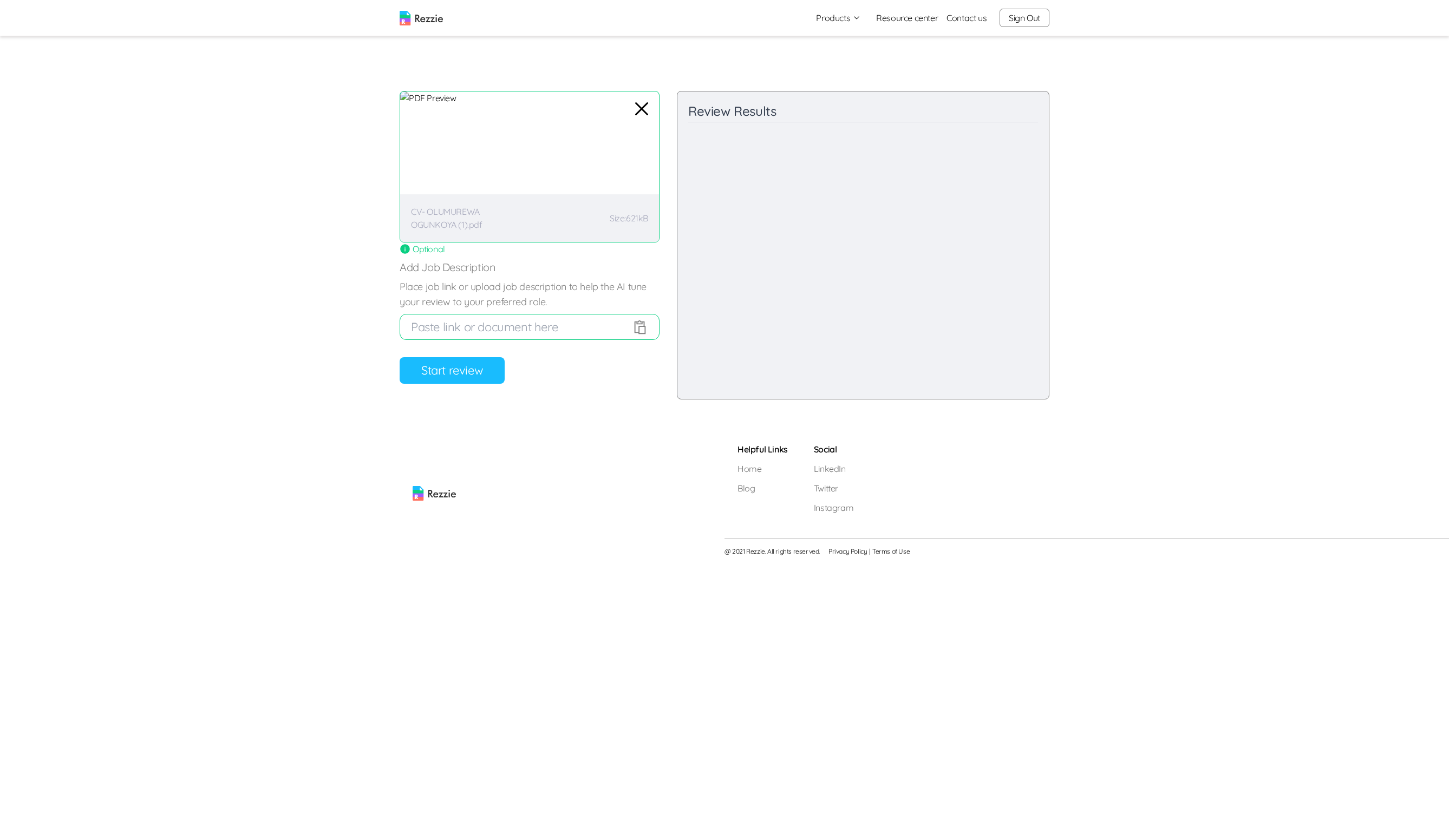
click at [468, 360] on button "Start review" at bounding box center [452, 370] width 105 height 26
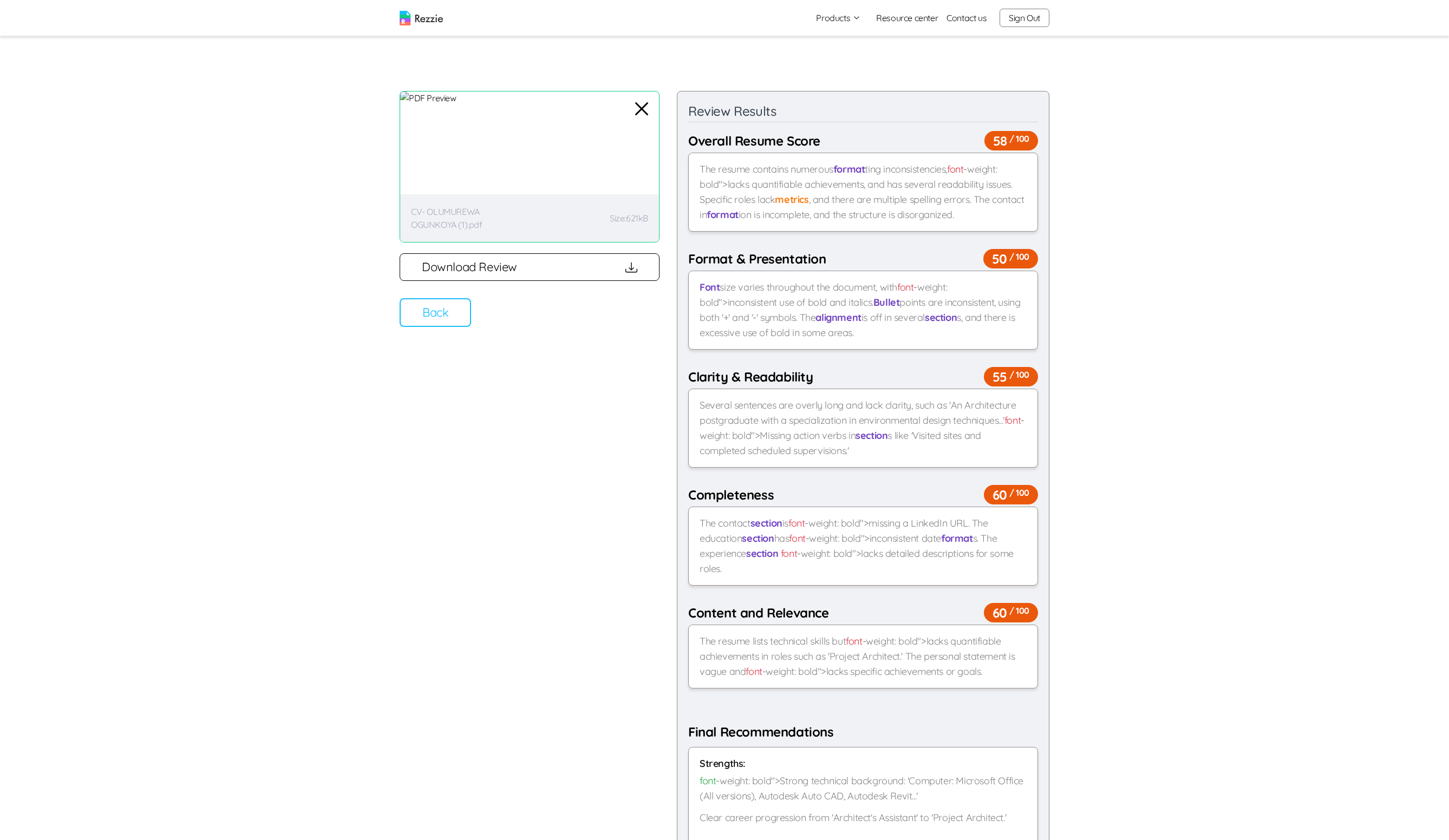
click at [431, 319] on button "Back" at bounding box center [435, 313] width 71 height 29
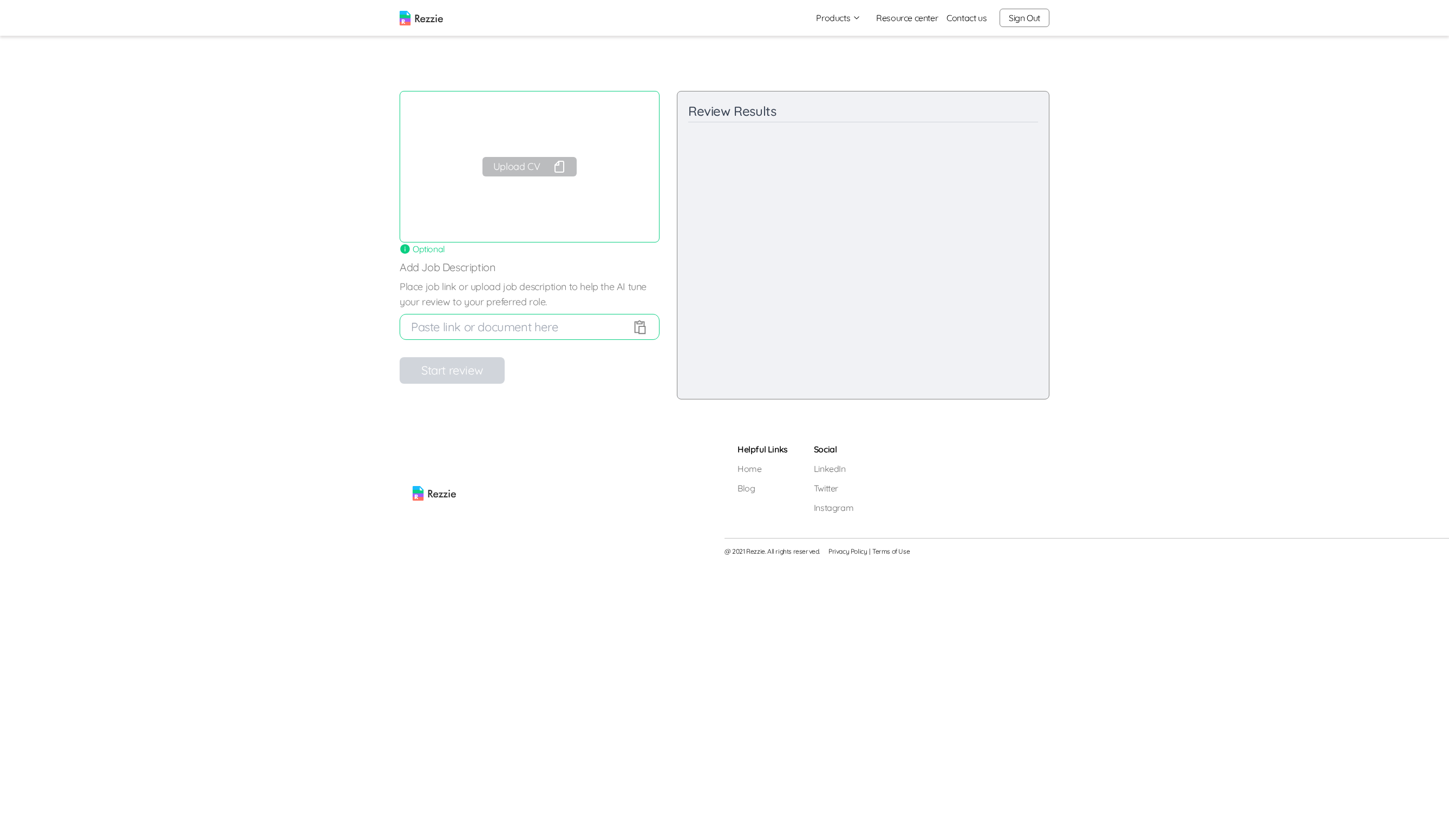
click at [532, 170] on button "Upload CV" at bounding box center [530, 167] width 94 height 19
click at [468, 369] on button "Start review" at bounding box center [452, 370] width 105 height 26
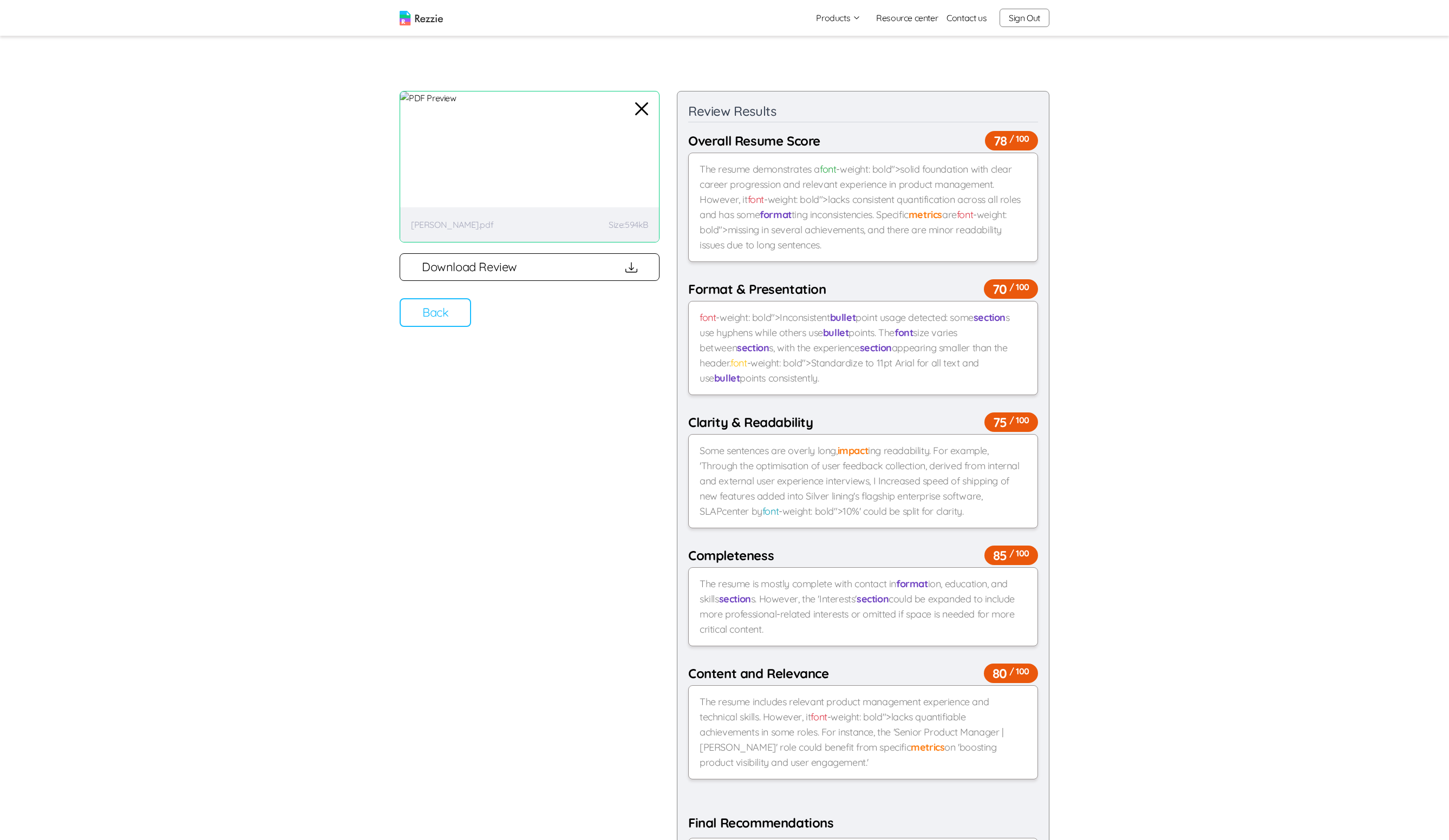
click at [432, 304] on button "Back" at bounding box center [435, 313] width 71 height 29
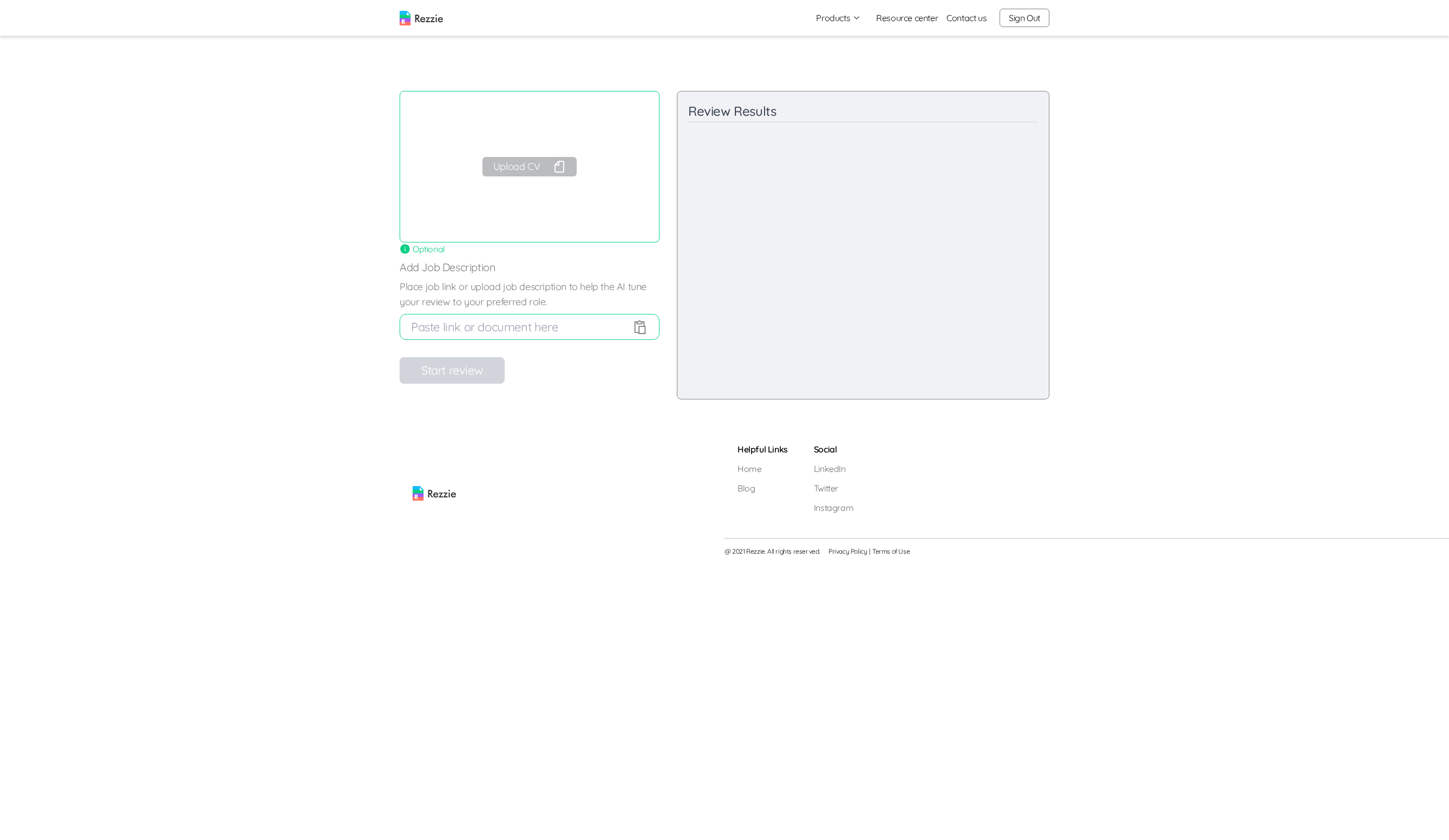
click at [523, 169] on button "Upload CV" at bounding box center [530, 167] width 94 height 19
click at [468, 369] on button "Start review" at bounding box center [452, 370] width 105 height 26
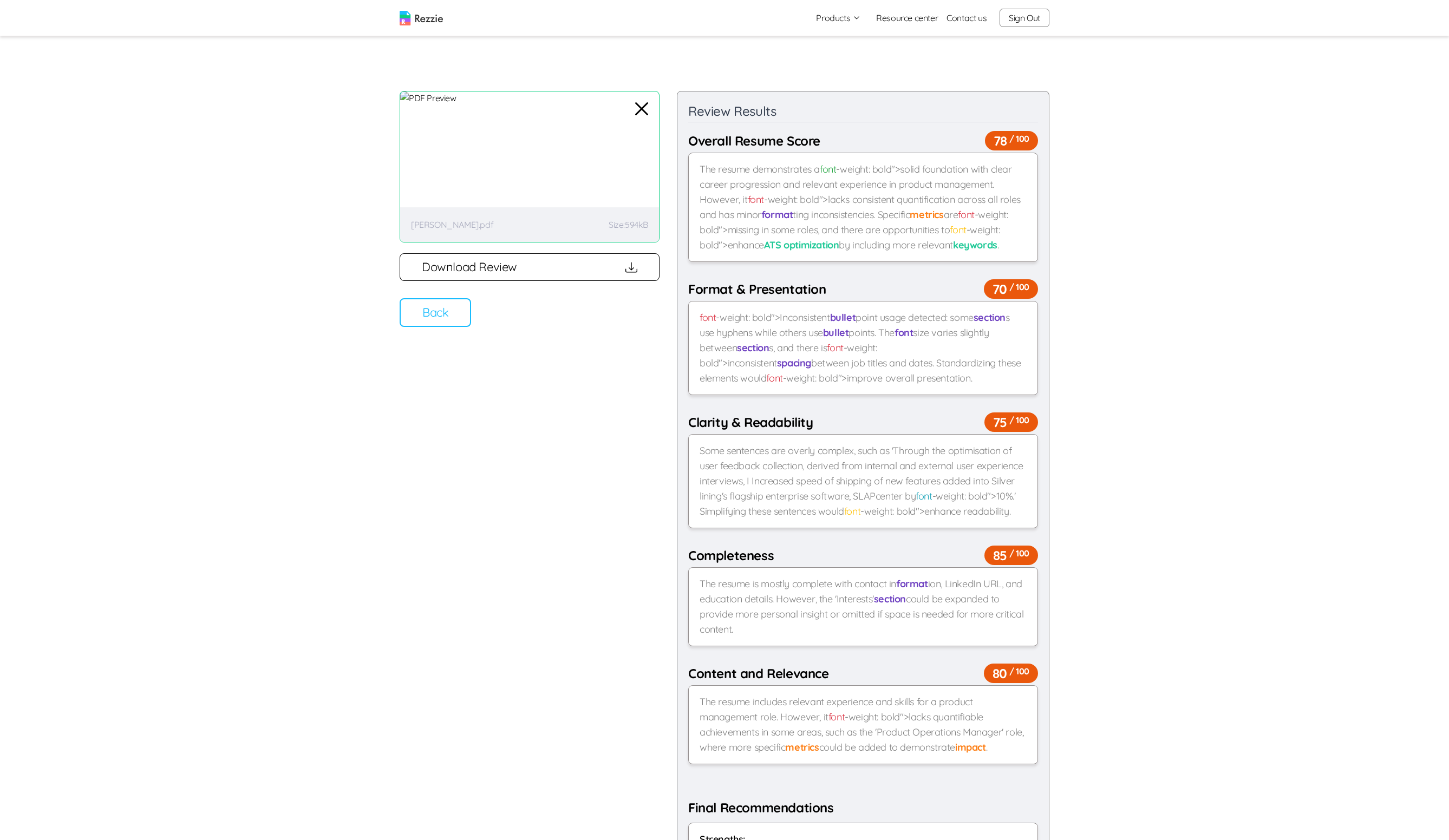
click at [642, 262] on button "Download Review" at bounding box center [529, 267] width 260 height 28
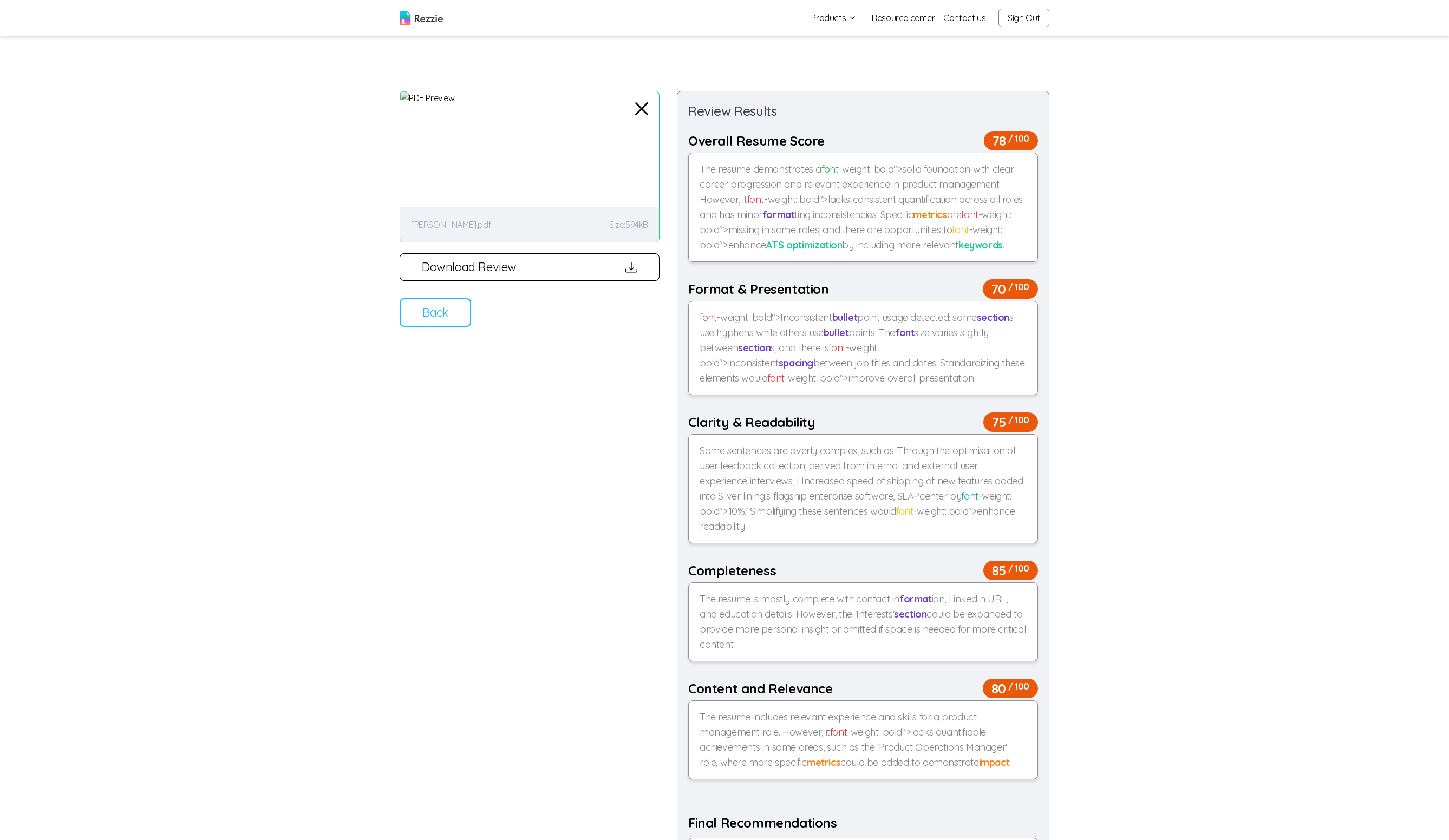
click at [570, 256] on button "Download Review" at bounding box center [529, 267] width 260 height 28
click at [563, 264] on button "Download Review" at bounding box center [529, 267] width 260 height 28
click at [426, 308] on button "Back" at bounding box center [435, 313] width 71 height 29
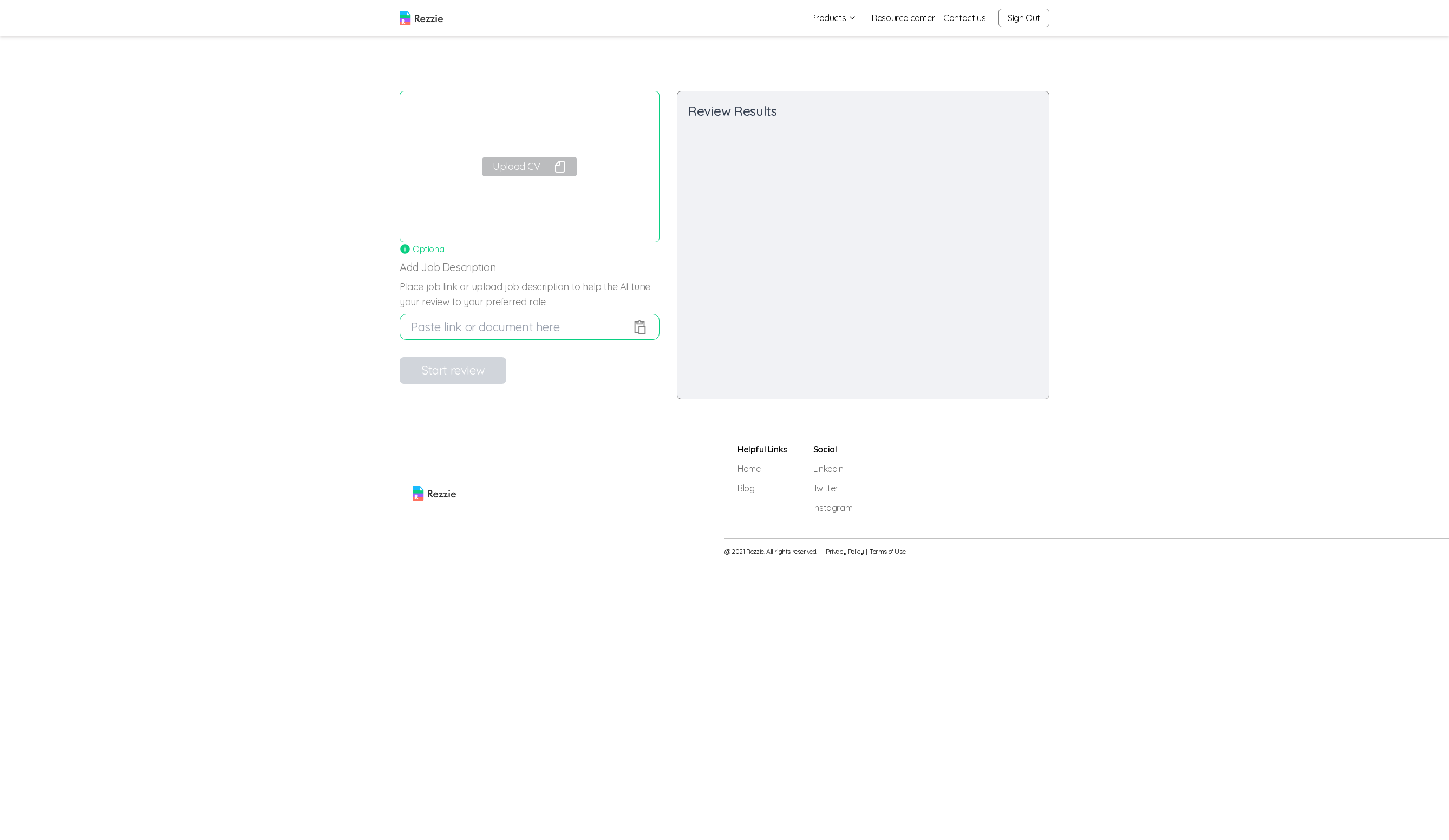
click at [563, 168] on icon "button" at bounding box center [560, 166] width 9 height 11
click at [459, 362] on button "Start review" at bounding box center [452, 370] width 107 height 26
click at [518, 163] on button "Please wait..." at bounding box center [529, 167] width 100 height 19
click at [456, 371] on button "Start review" at bounding box center [452, 370] width 105 height 26
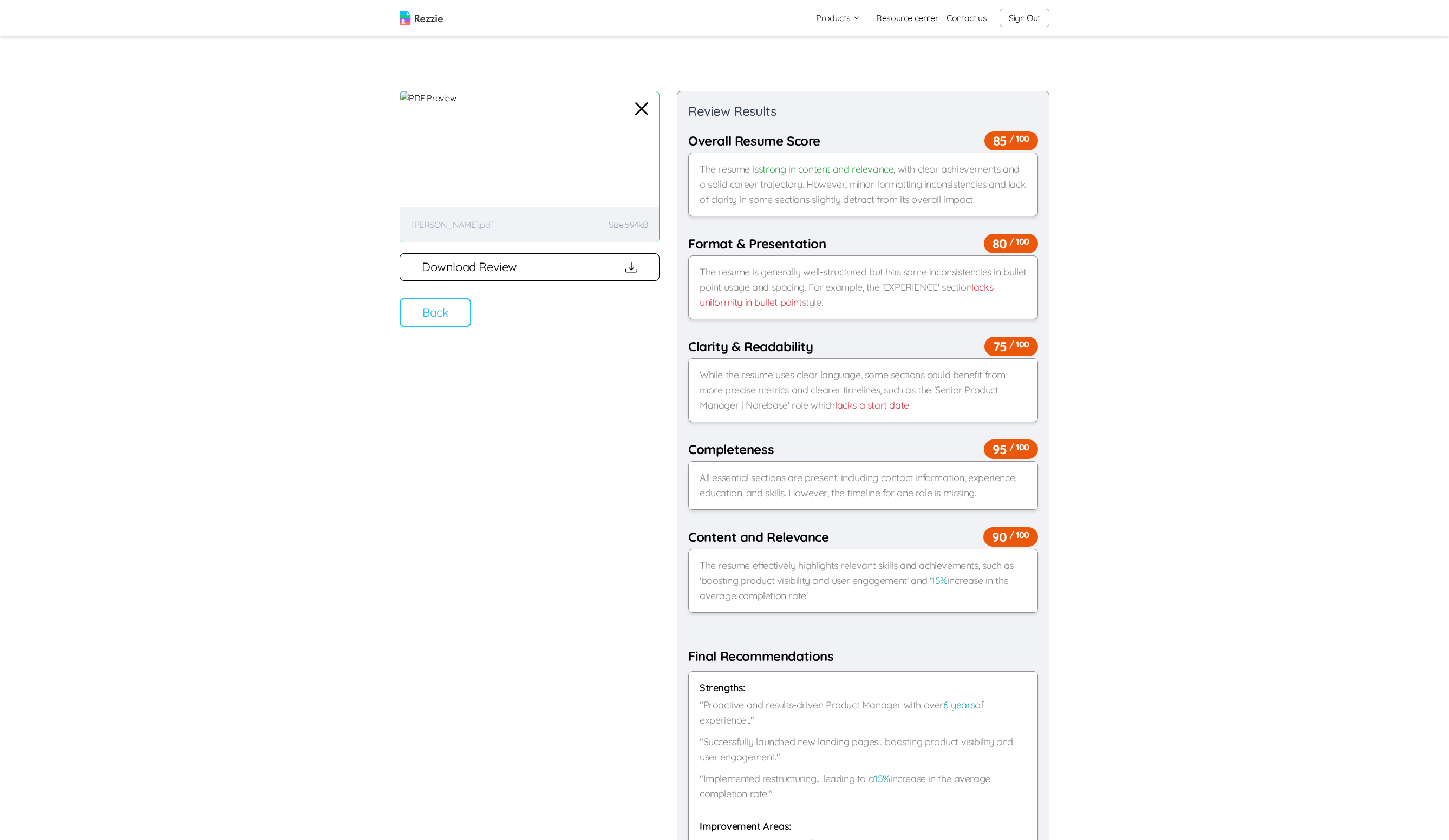
click at [507, 264] on button "Download Review" at bounding box center [529, 267] width 260 height 28
